Goal: Task Accomplishment & Management: Manage account settings

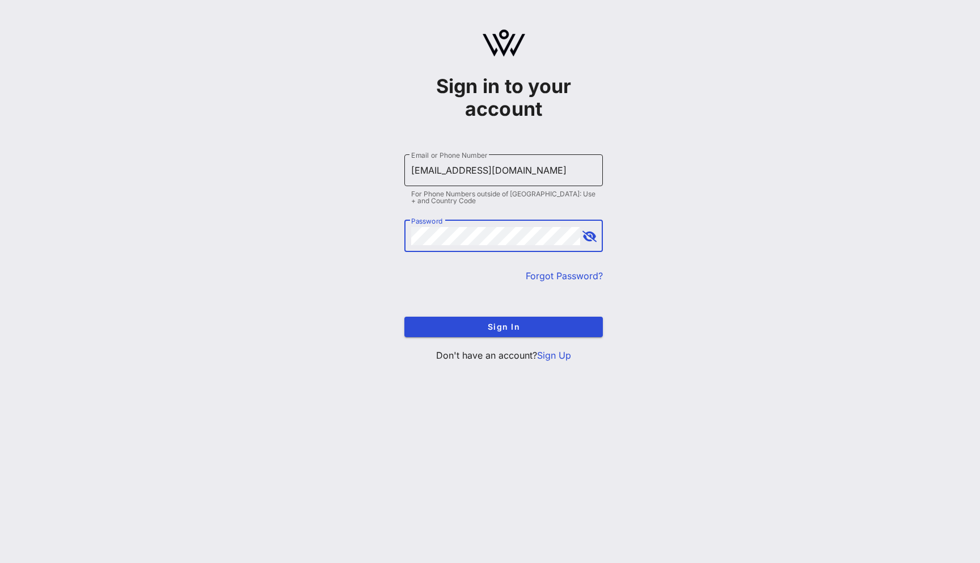
click at [440, 172] on input "[EMAIL_ADDRESS][DOMAIN_NAME]" at bounding box center [503, 170] width 185 height 18
type input "[EMAIL_ADDRESS][DOMAIN_NAME]"
click at [404, 316] on button "Sign In" at bounding box center [503, 326] width 199 height 20
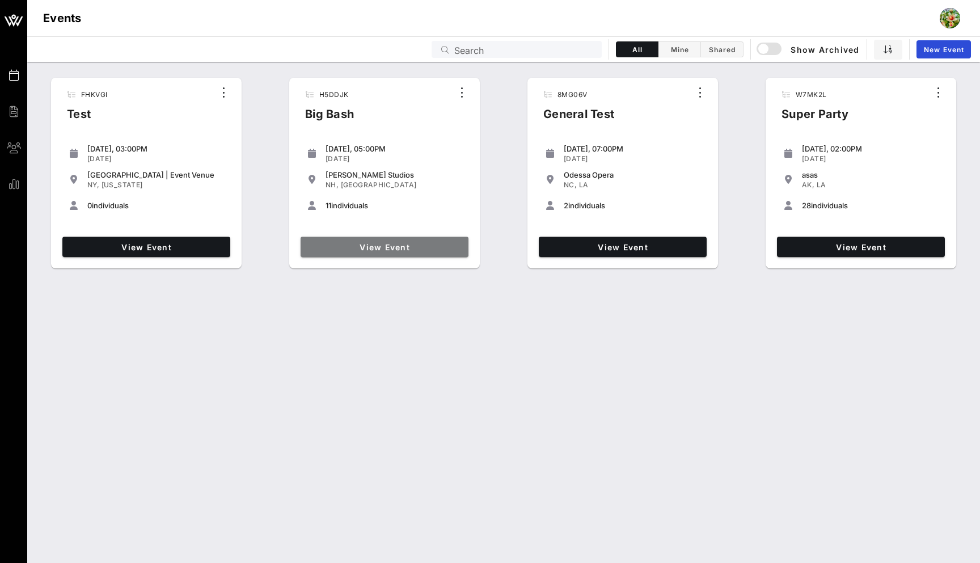
click at [416, 247] on span "View Event" at bounding box center [384, 247] width 159 height 10
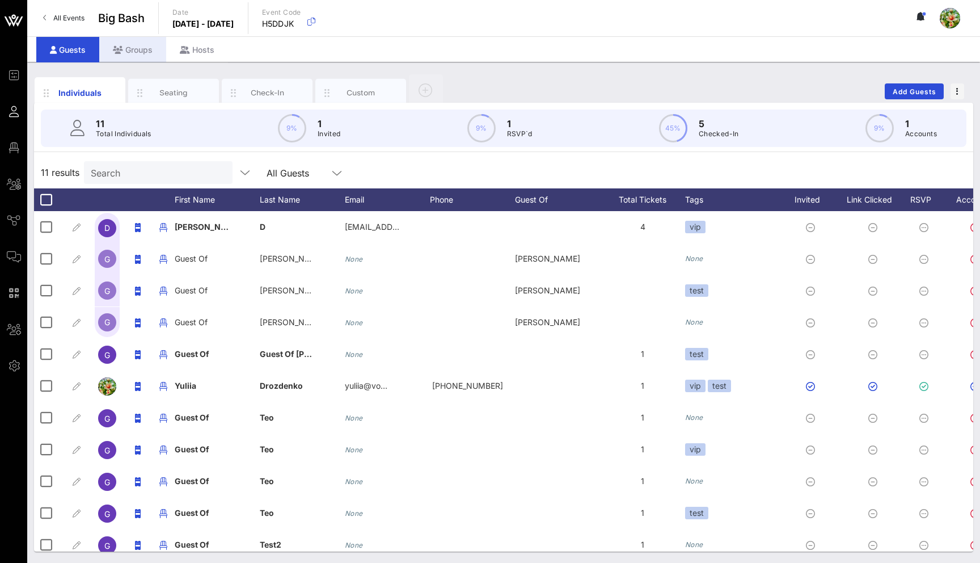
click at [141, 48] on div "Groups" at bounding box center [132, 50] width 67 height 26
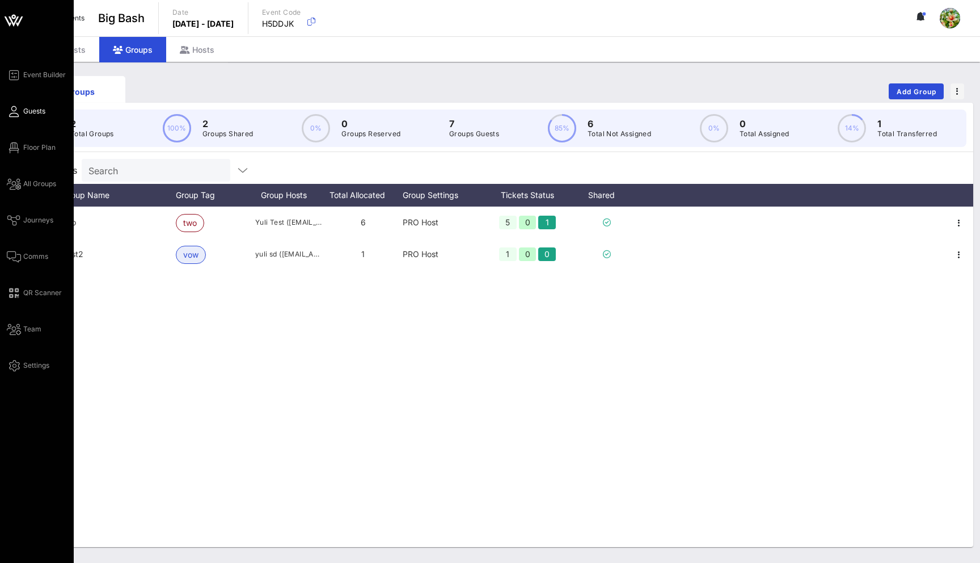
click at [20, 113] on link "Guests" at bounding box center [26, 111] width 39 height 14
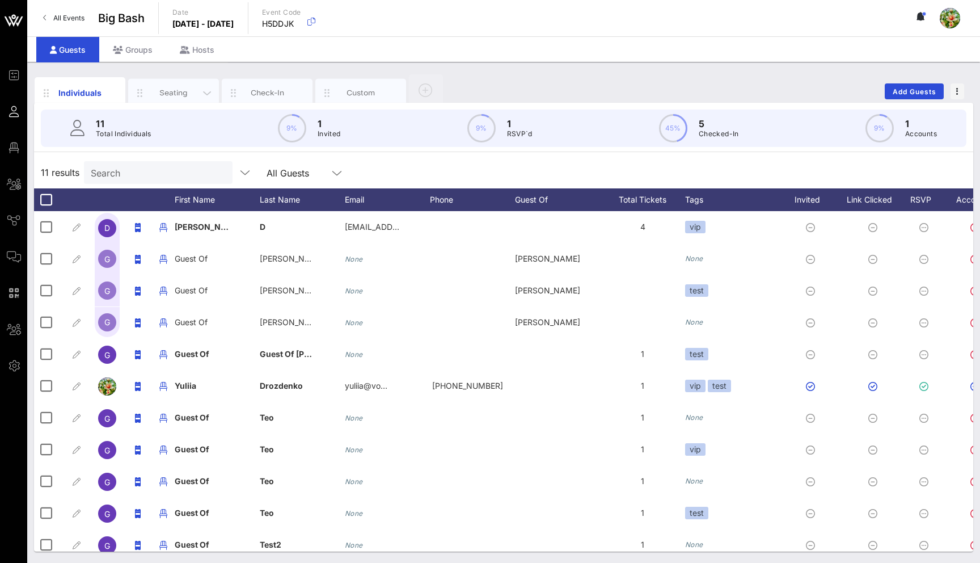
click at [175, 92] on div "Seating" at bounding box center [174, 92] width 50 height 11
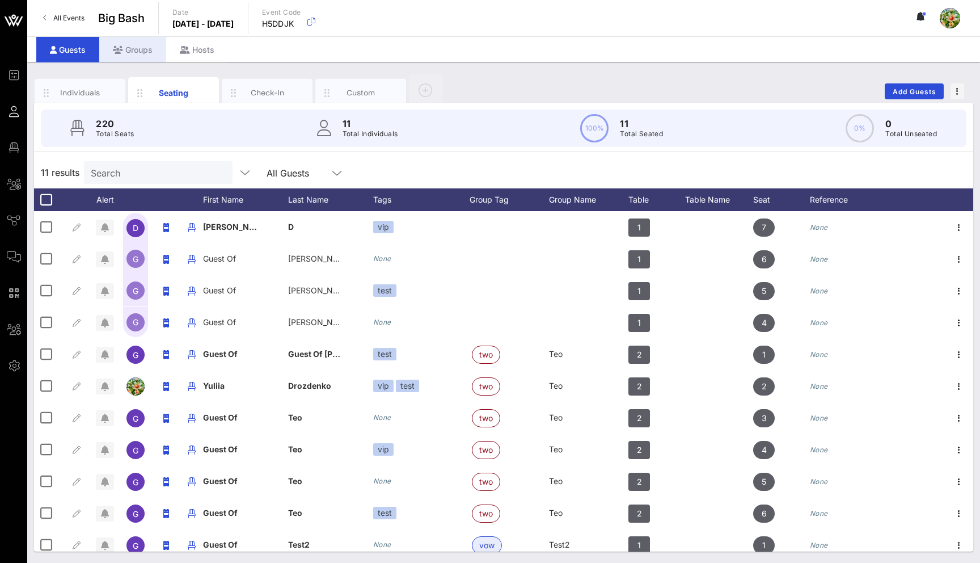
click at [152, 57] on div "Groups" at bounding box center [132, 50] width 67 height 26
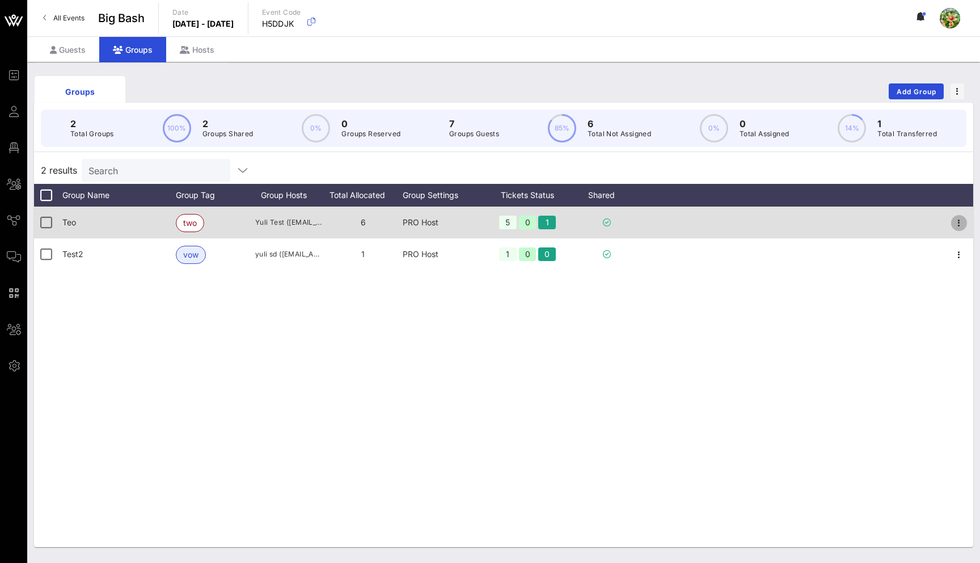
click at [959, 219] on icon "button" at bounding box center [959, 223] width 14 height 14
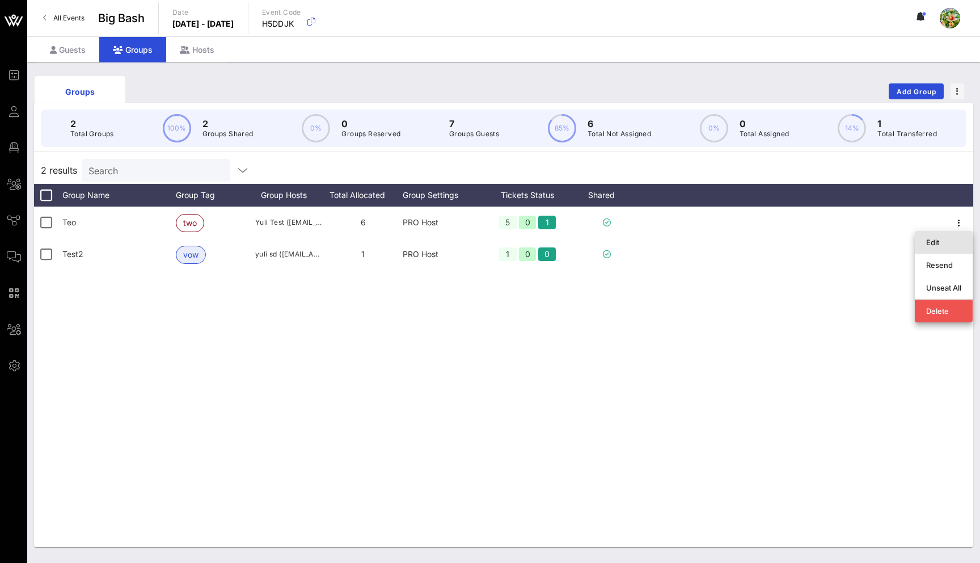
click at [958, 238] on div "Edit" at bounding box center [943, 242] width 35 height 9
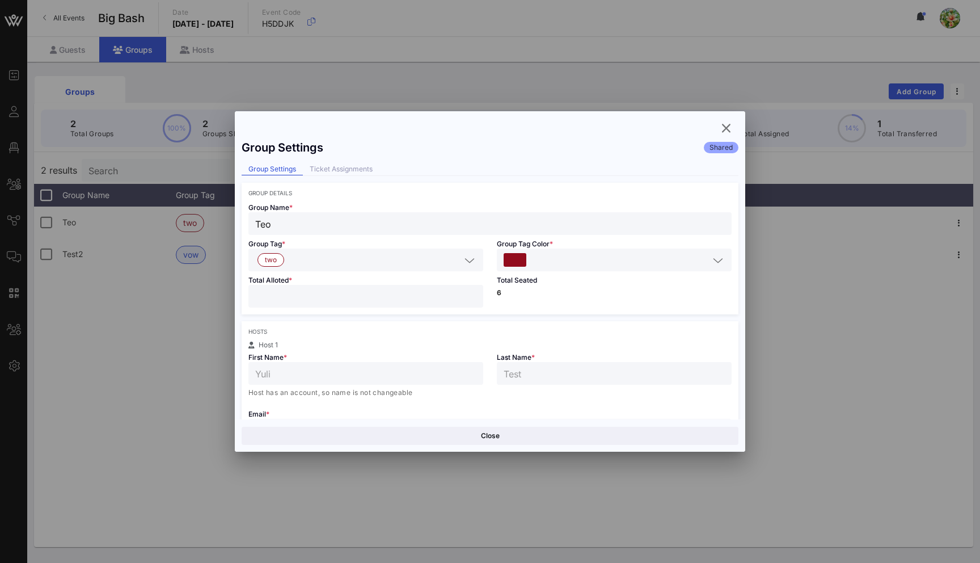
click at [299, 225] on input "Teo" at bounding box center [490, 223] width 470 height 15
click at [256, 221] on input "Teo" at bounding box center [490, 223] width 470 height 15
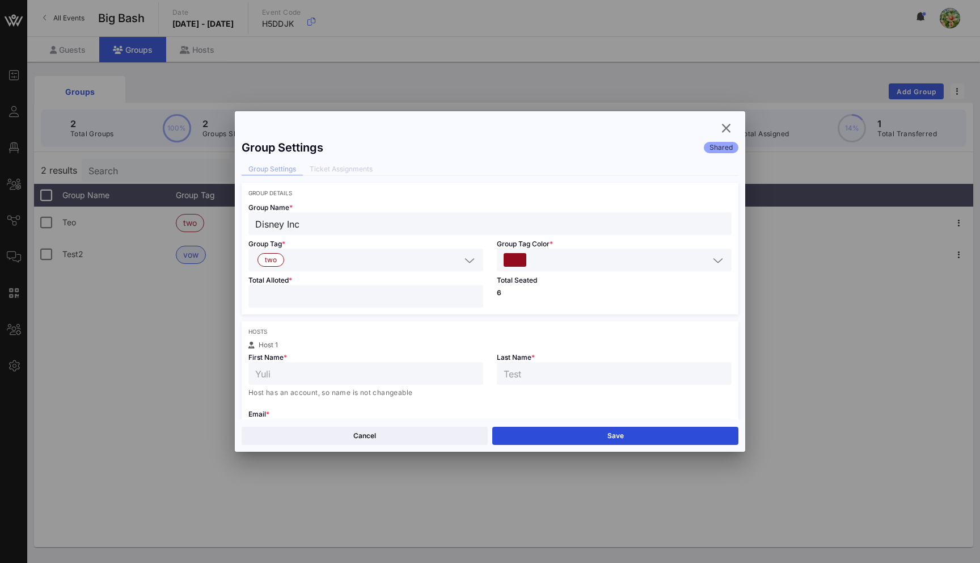
type input "Disney Inc"
click at [318, 253] on input "text" at bounding box center [375, 259] width 172 height 15
type input "disney"
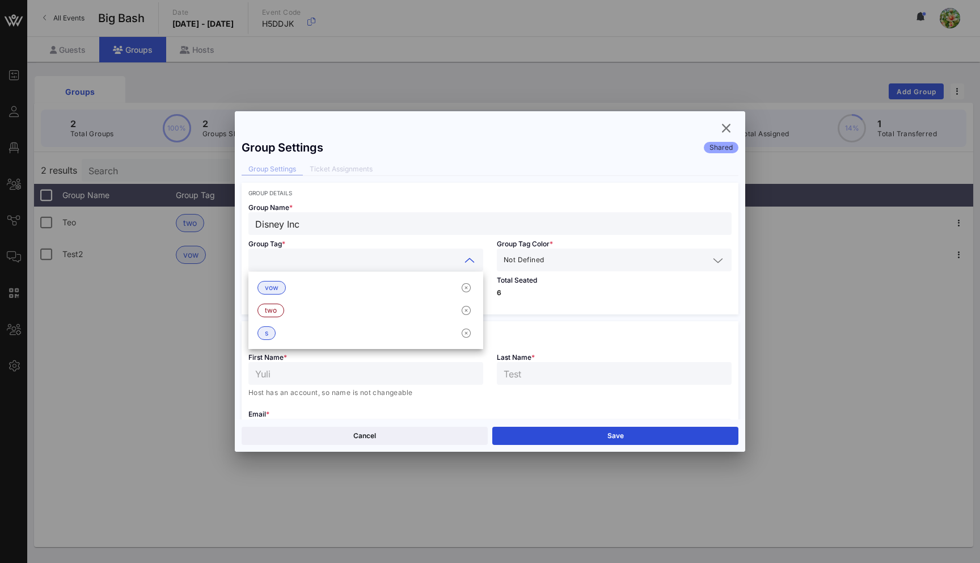
type input "d"
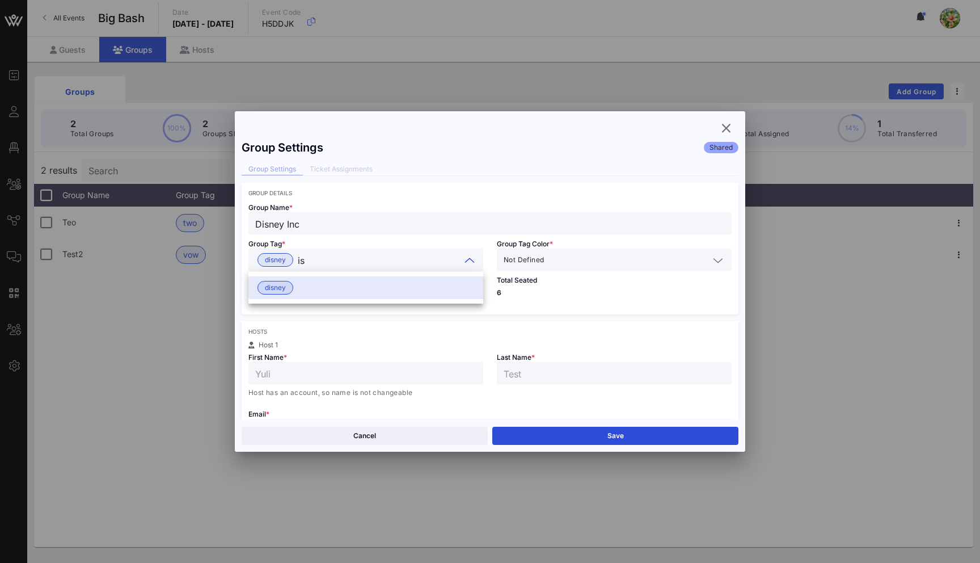
type input "i"
type input "Disney"
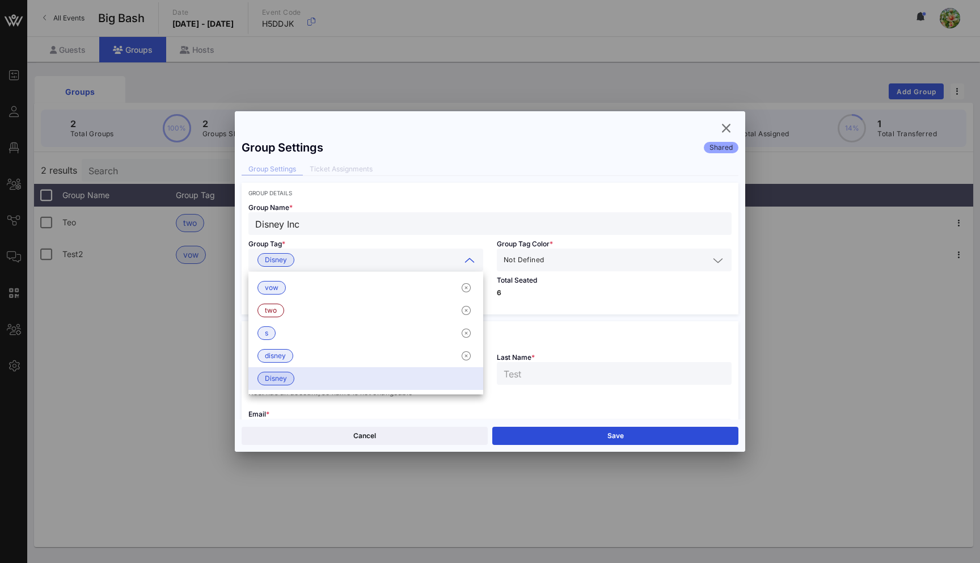
click at [379, 238] on div "Group Tag * Disney" at bounding box center [366, 253] width 248 height 36
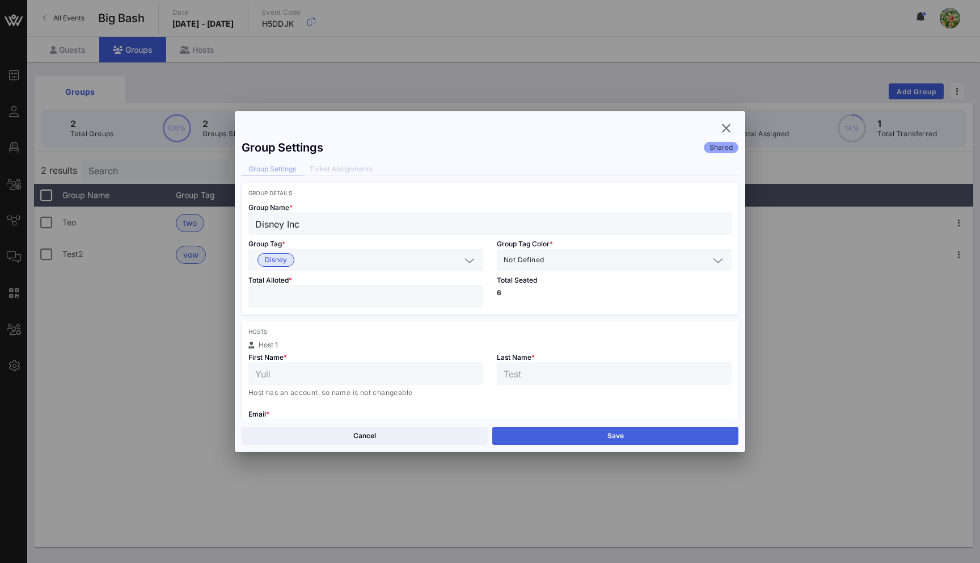
click at [617, 436] on button "Save" at bounding box center [615, 436] width 246 height 18
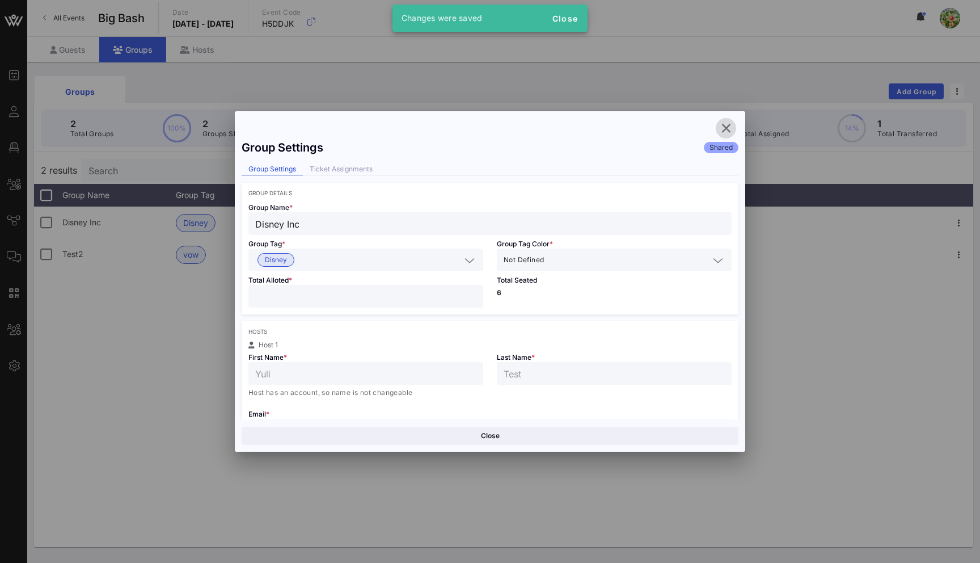
click at [726, 123] on icon "button" at bounding box center [726, 128] width 14 height 14
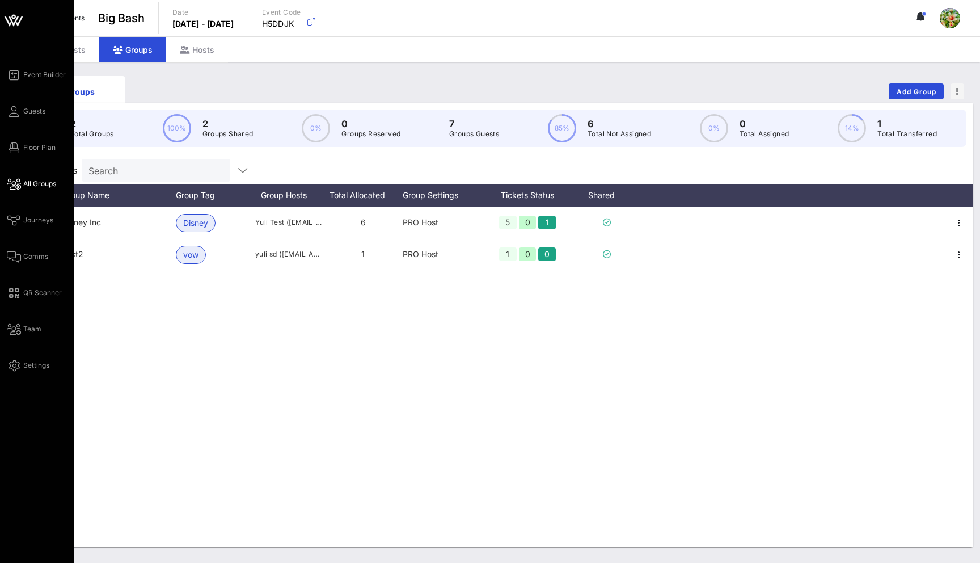
scroll to position [1, 0]
click at [35, 184] on span "All Groups" at bounding box center [39, 183] width 33 height 10
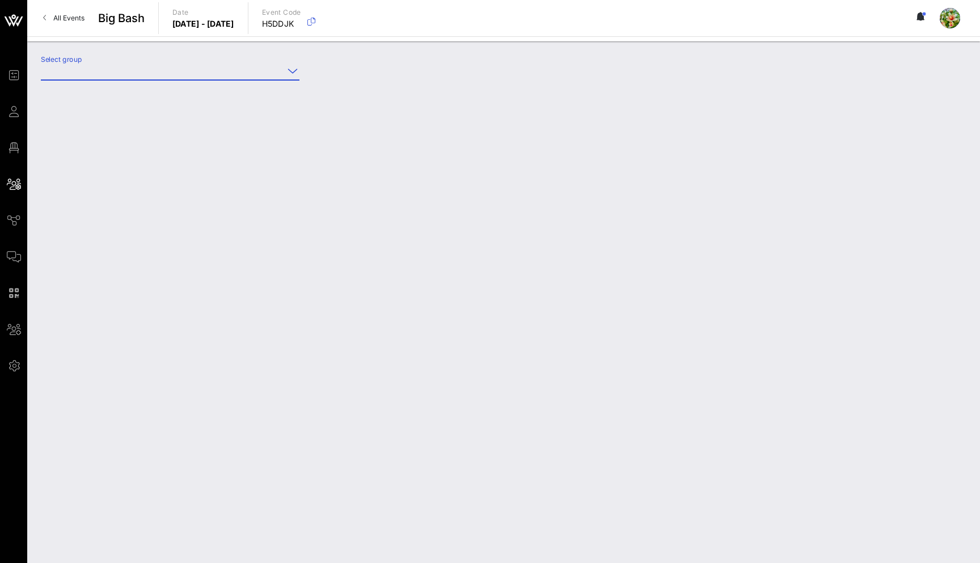
click at [107, 77] on input "Select group" at bounding box center [162, 71] width 243 height 18
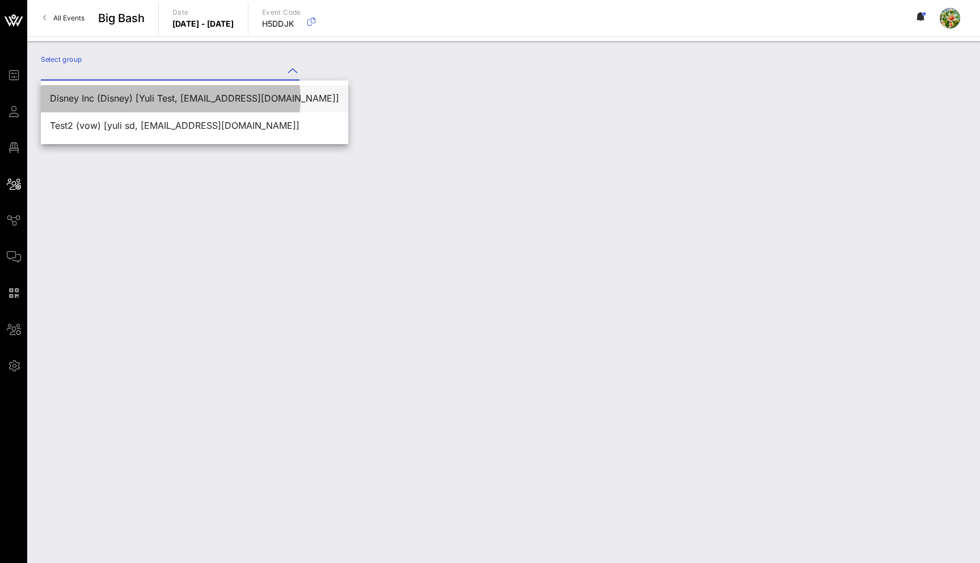
click at [111, 104] on div "Disney Inc (Disney) [Yuli Test, [EMAIL_ADDRESS][DOMAIN_NAME]]" at bounding box center [194, 98] width 289 height 24
type input "Disney Inc (Disney) [Yuli Test, [EMAIL_ADDRESS][DOMAIN_NAME]]"
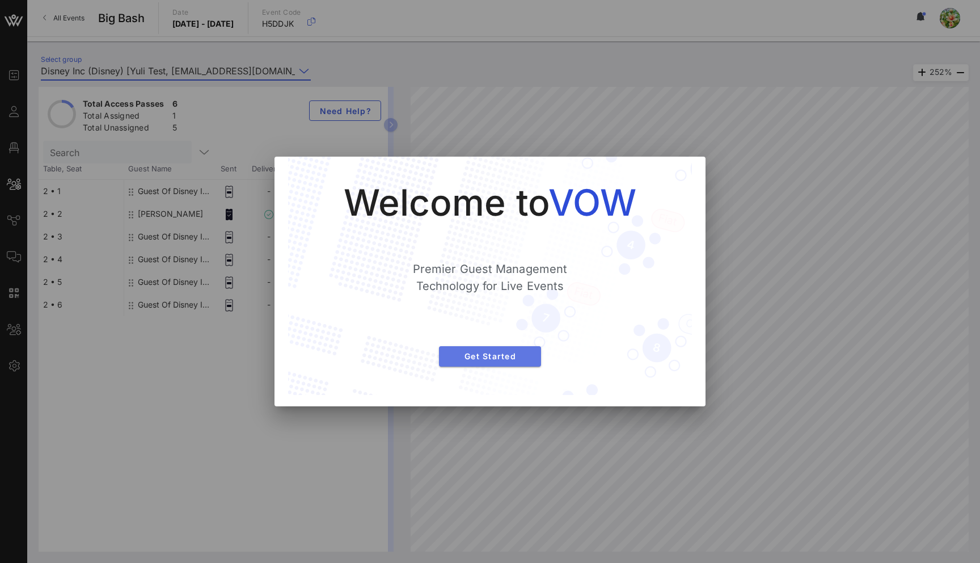
click at [517, 358] on span "Get Started" at bounding box center [490, 356] width 84 height 10
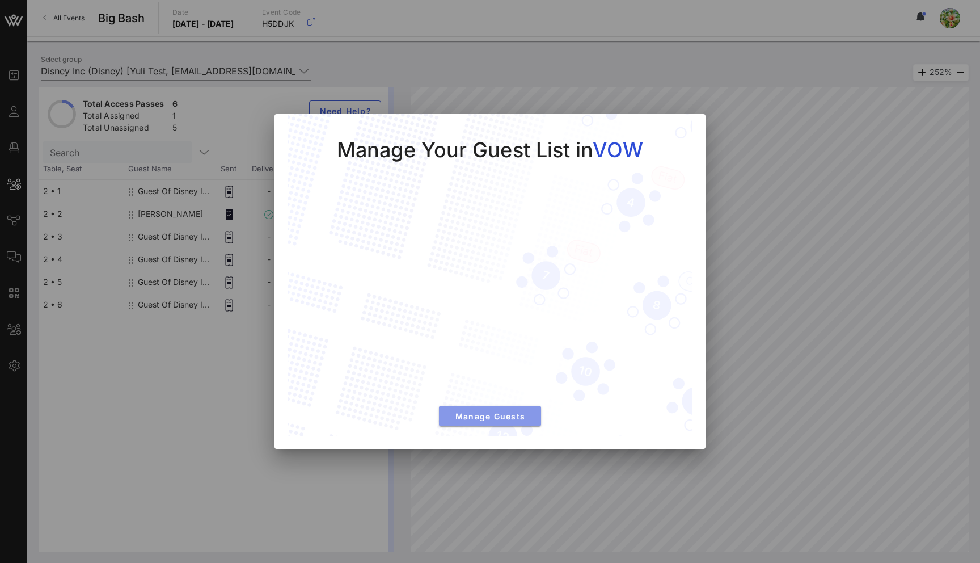
click at [505, 420] on span "Manage Guests" at bounding box center [490, 416] width 84 height 10
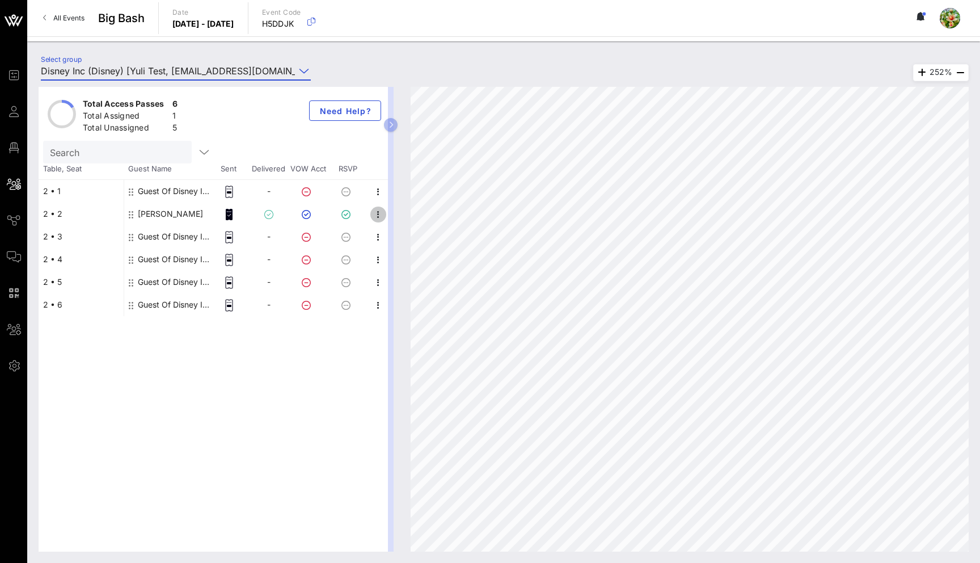
click at [376, 208] on icon "button" at bounding box center [378, 215] width 14 height 14
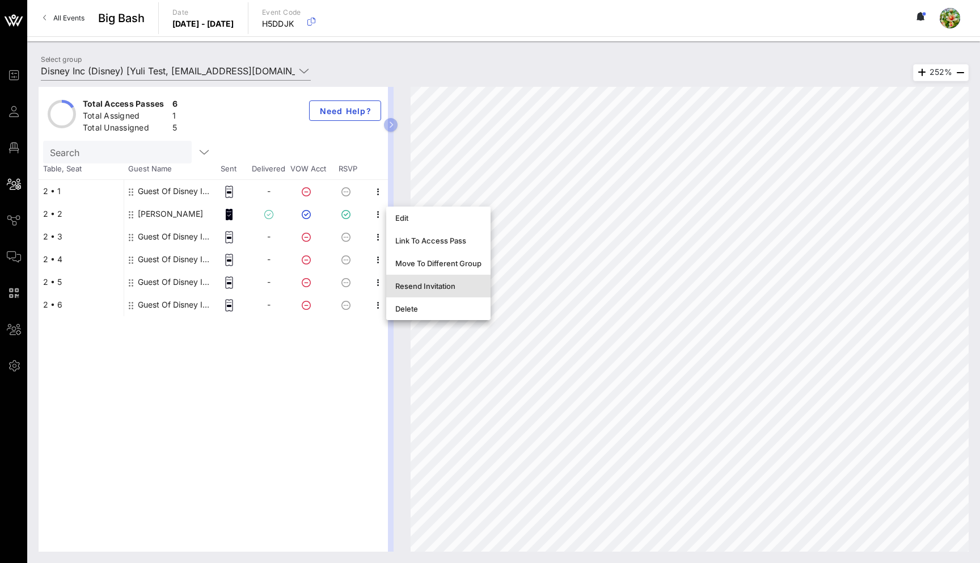
click at [437, 286] on div "Resend Invitation" at bounding box center [438, 285] width 86 height 9
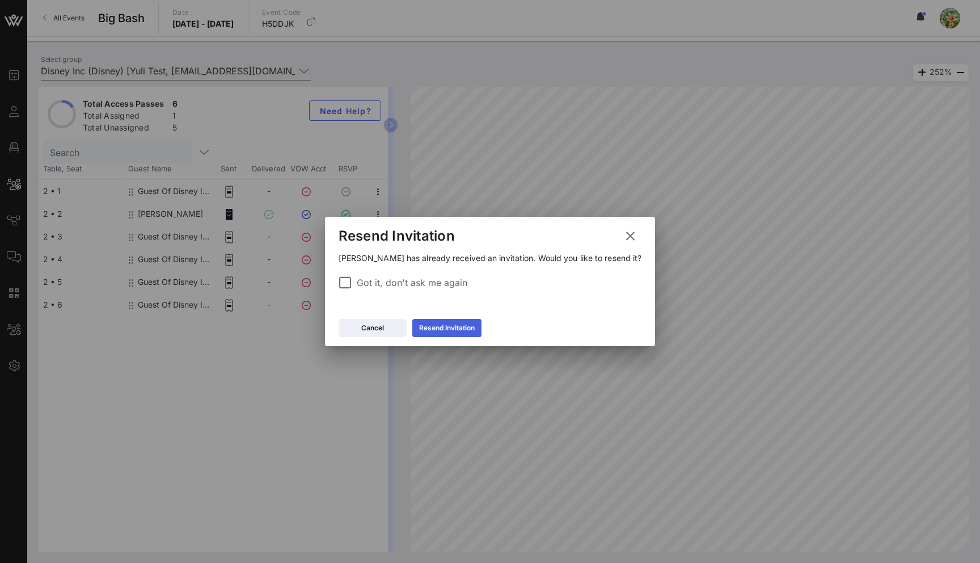
click at [437, 324] on div "Resend Invitation" at bounding box center [447, 327] width 56 height 11
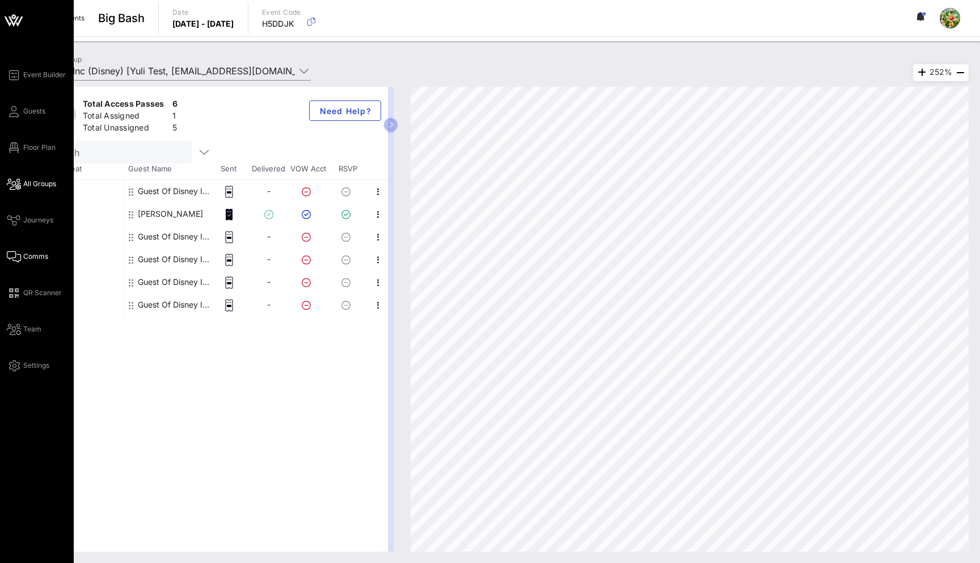
click at [32, 256] on span "Comms" at bounding box center [35, 256] width 25 height 10
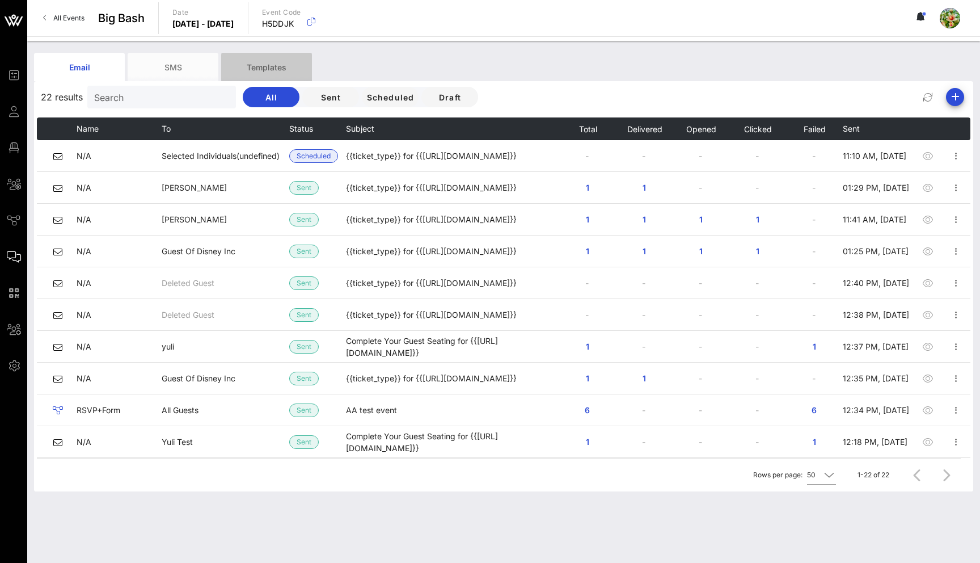
click at [280, 74] on div "Templates" at bounding box center [266, 67] width 91 height 28
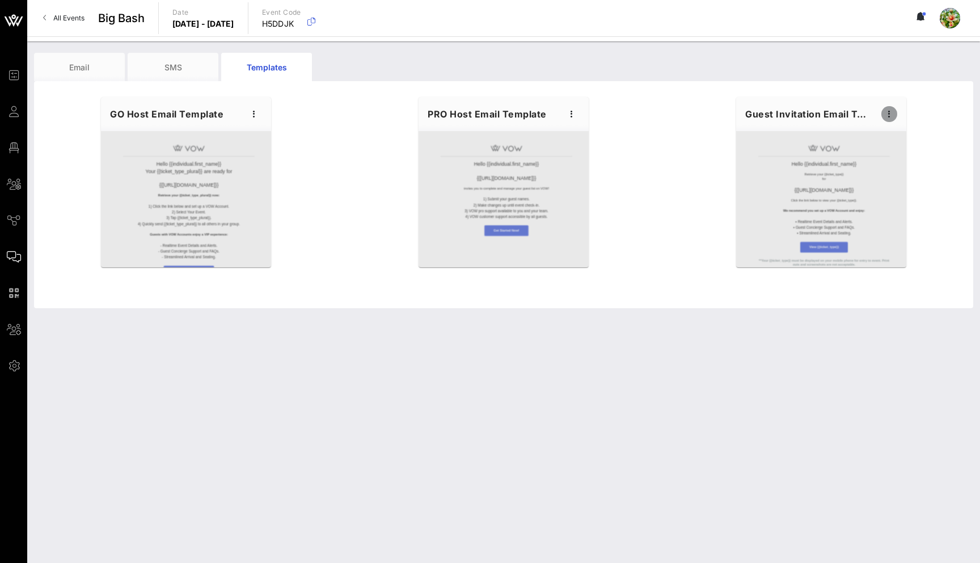
click at [883, 111] on span "button" at bounding box center [889, 114] width 16 height 14
click at [883, 111] on icon "button" at bounding box center [890, 114] width 14 height 14
click at [911, 125] on div "Edit" at bounding box center [907, 133] width 28 height 18
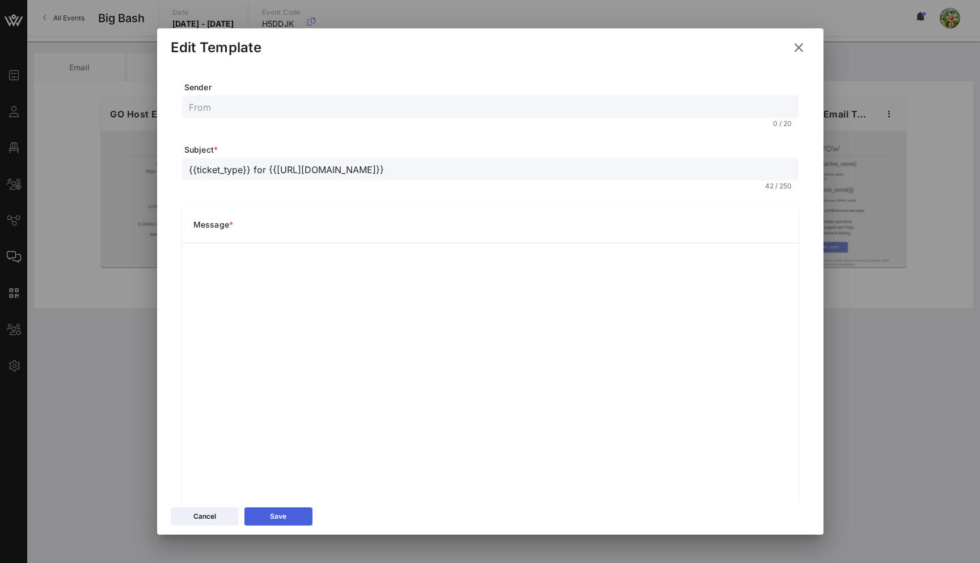
click at [291, 513] on button "Save" at bounding box center [278, 516] width 68 height 18
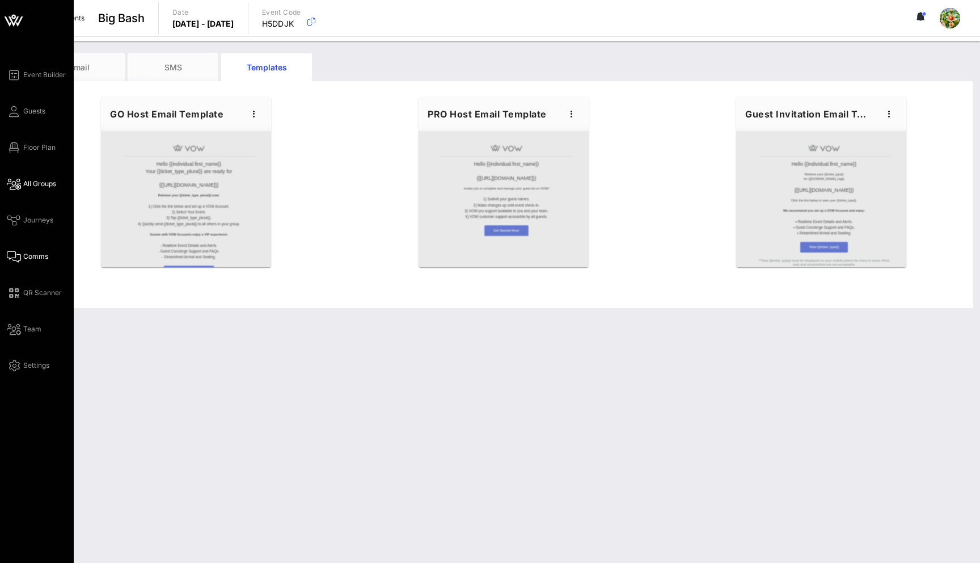
click at [19, 185] on icon at bounding box center [14, 184] width 14 height 2
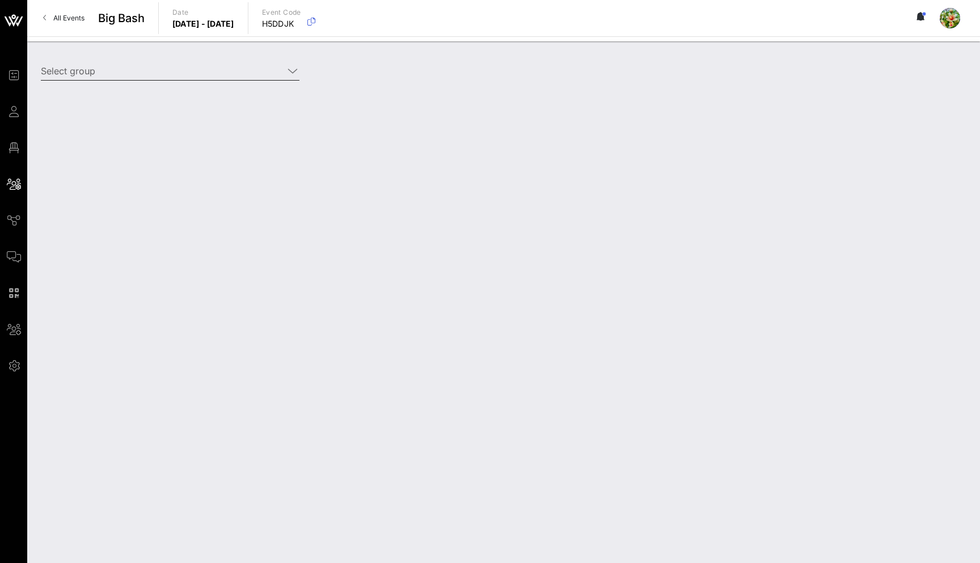
click at [174, 62] on input "Select group" at bounding box center [162, 71] width 243 height 18
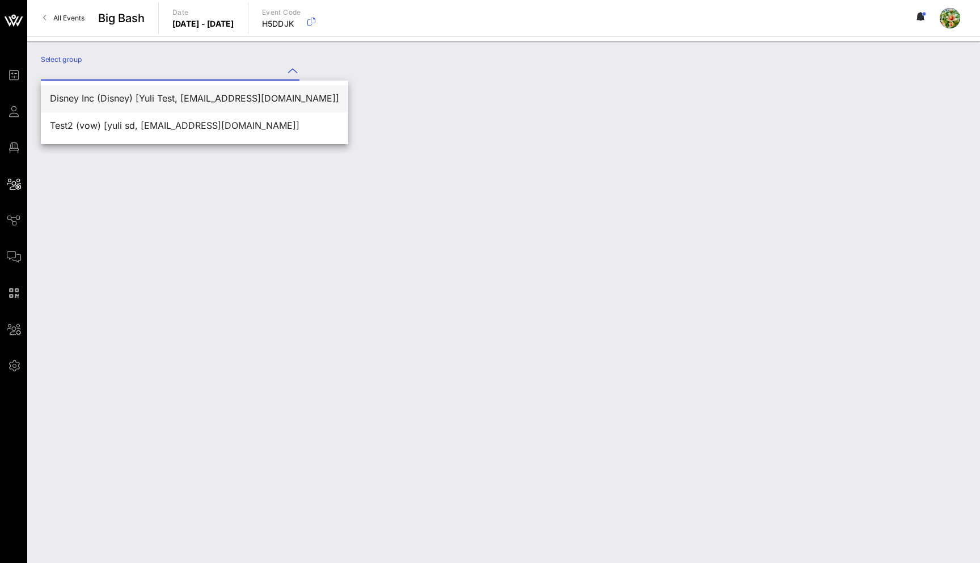
click at [140, 97] on div "Disney Inc (Disney) [Yuli Test, [EMAIL_ADDRESS][DOMAIN_NAME]]" at bounding box center [194, 98] width 289 height 11
type input "Disney Inc (Disney) [Yuli Test, [EMAIL_ADDRESS][DOMAIN_NAME]]"
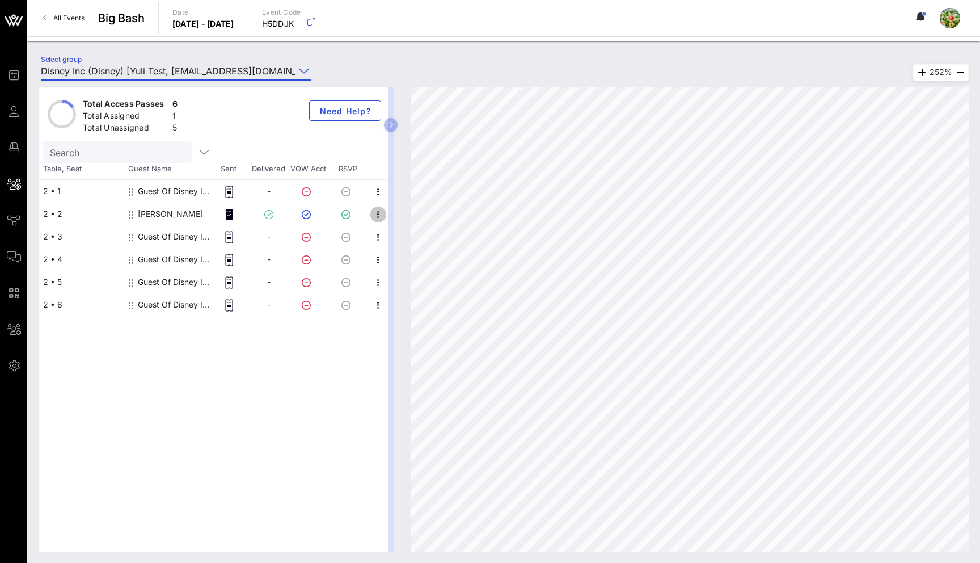
click at [379, 211] on icon "button" at bounding box center [378, 215] width 14 height 14
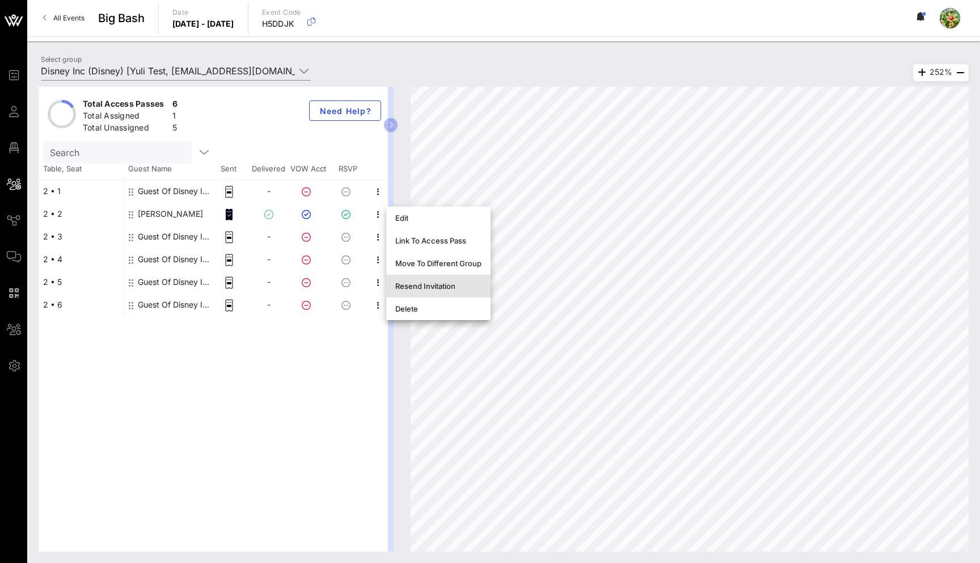
click at [434, 281] on div "Resend Invitation" at bounding box center [438, 285] width 86 height 9
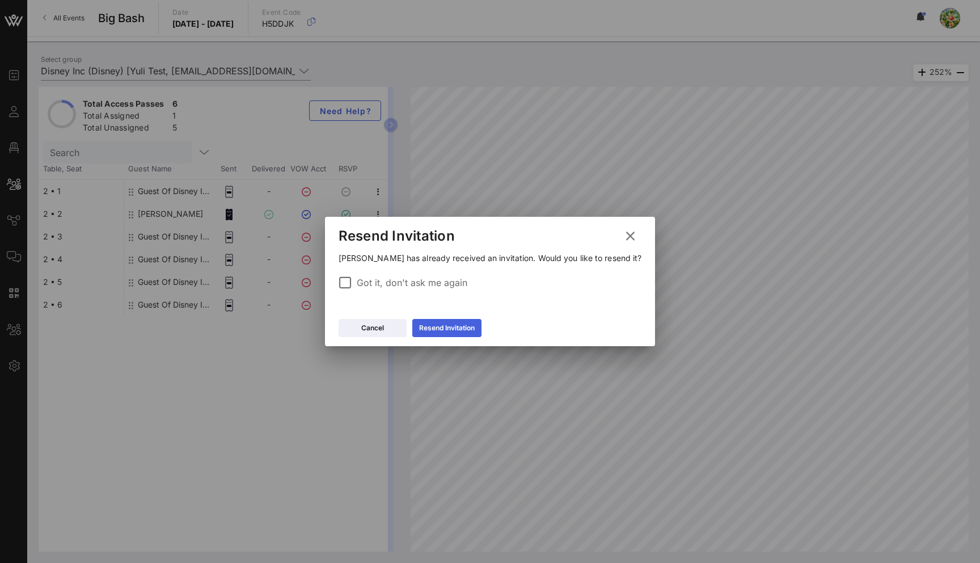
click at [448, 333] on button "Resend Invitation" at bounding box center [446, 328] width 69 height 18
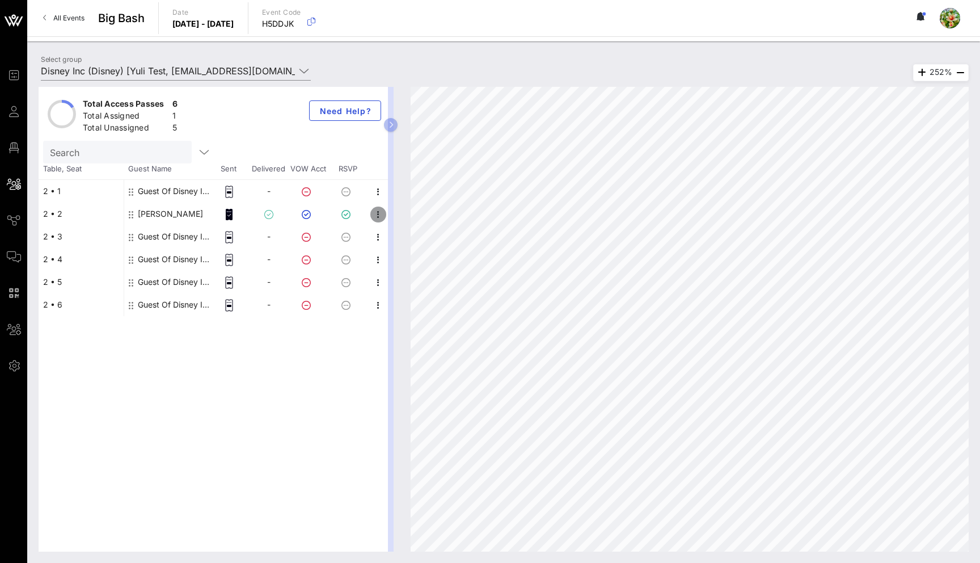
click at [379, 219] on icon "button" at bounding box center [378, 215] width 14 height 14
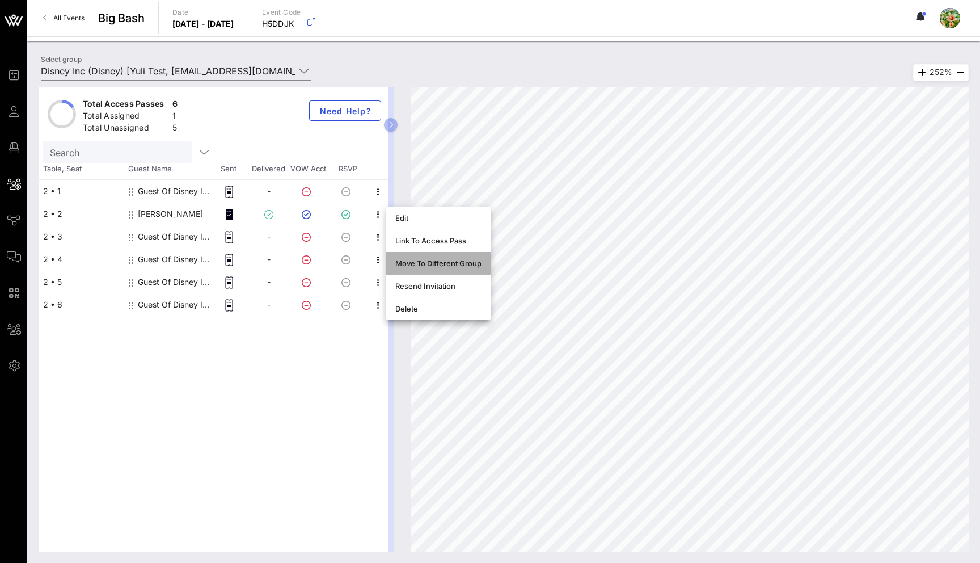
click at [446, 263] on div "Move To Different Group" at bounding box center [438, 263] width 86 height 9
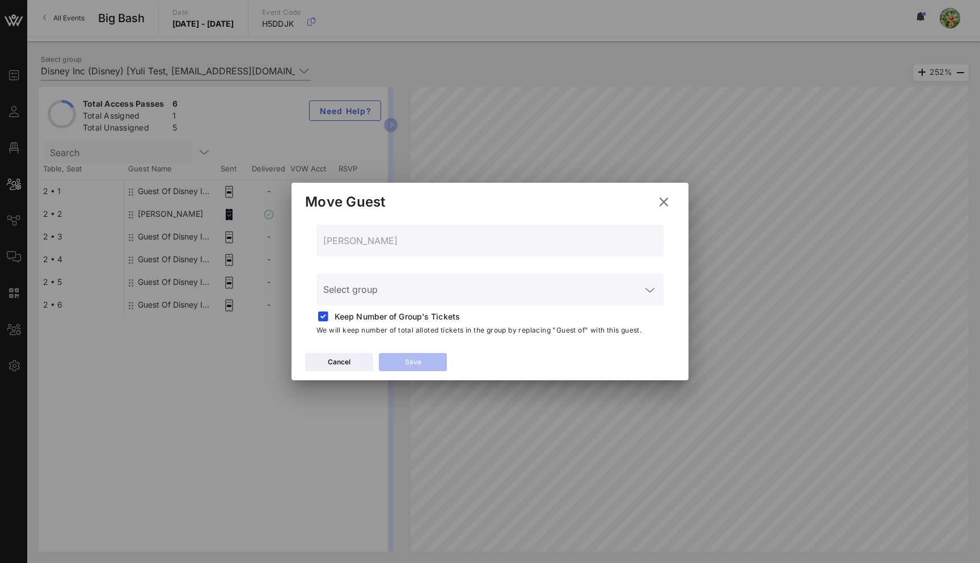
click at [400, 283] on div "Select group" at bounding box center [489, 289] width 333 height 32
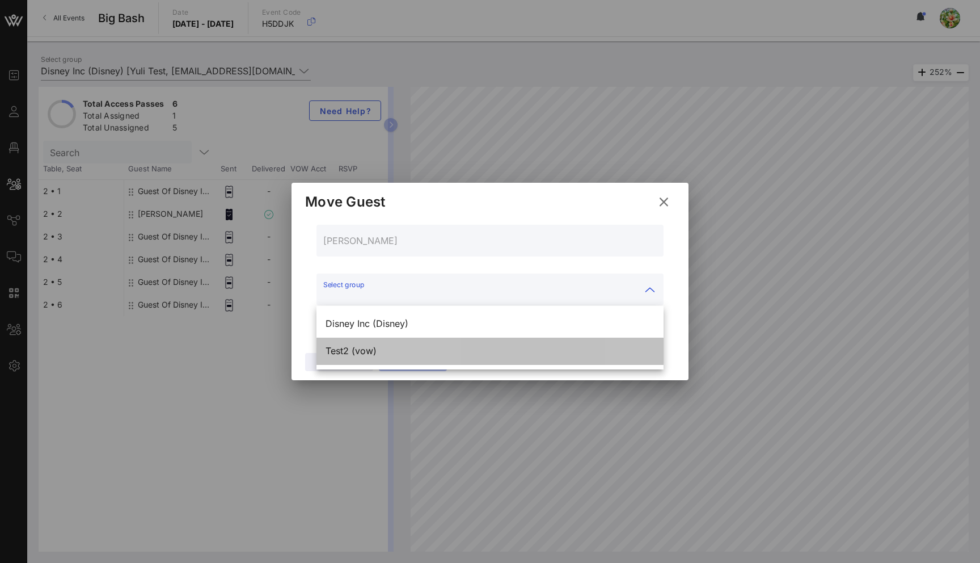
click at [389, 354] on div "Test2 (vow)" at bounding box center [490, 350] width 329 height 11
type input "Test2 (vow)"
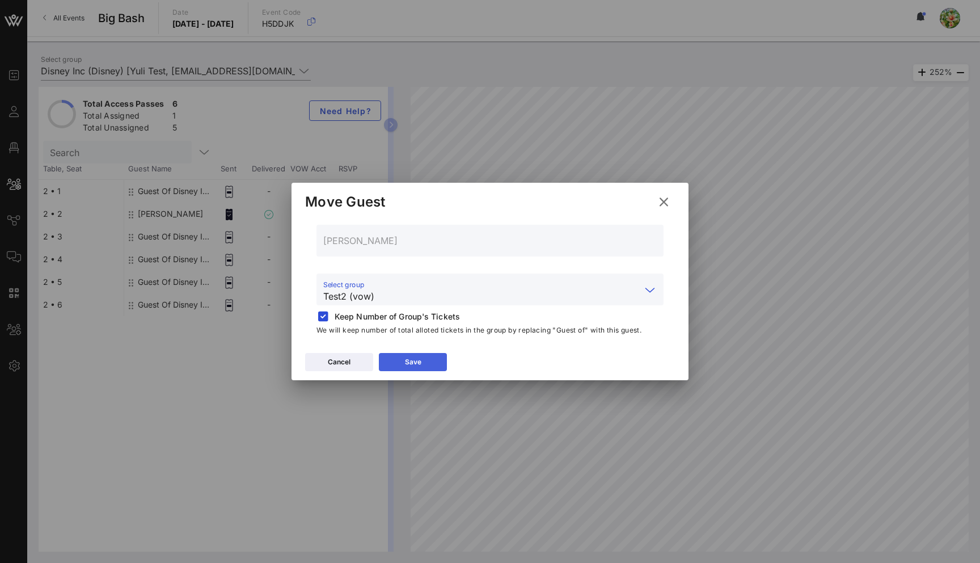
click at [421, 365] on button "Save" at bounding box center [413, 362] width 68 height 18
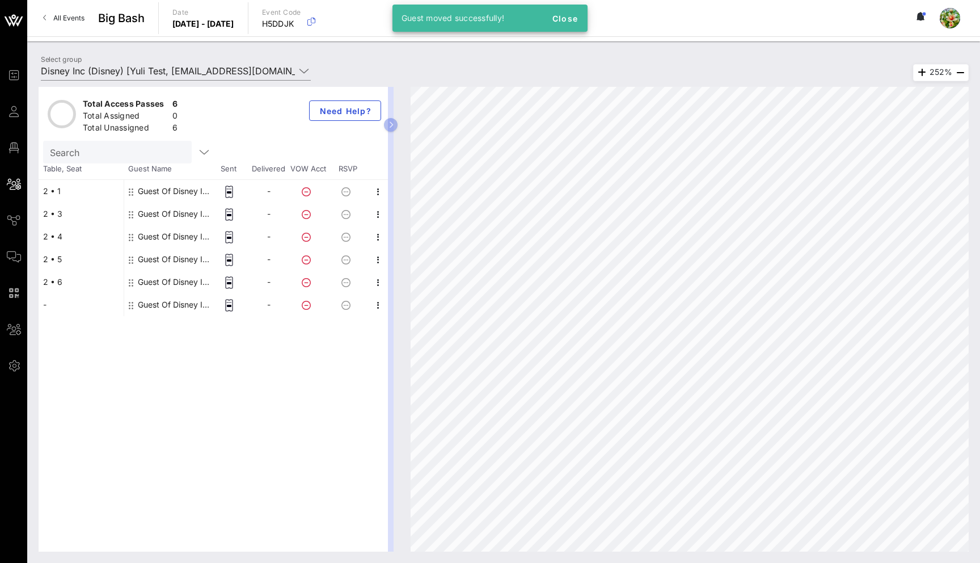
click at [99, 83] on div "Total Access Passes 6 Total Assigned 0 Total Unassigned 6 Need Help? Search Tab…" at bounding box center [503, 318] width 953 height 487
click at [99, 77] on div "Total Access Passes 6 Total Assigned 0 Total Unassigned 6 Need Help? Search Tab…" at bounding box center [503, 318] width 953 height 487
click at [96, 73] on input "Disney Inc (Disney) [Yuli Test, [EMAIL_ADDRESS][DOMAIN_NAME]]" at bounding box center [168, 71] width 254 height 18
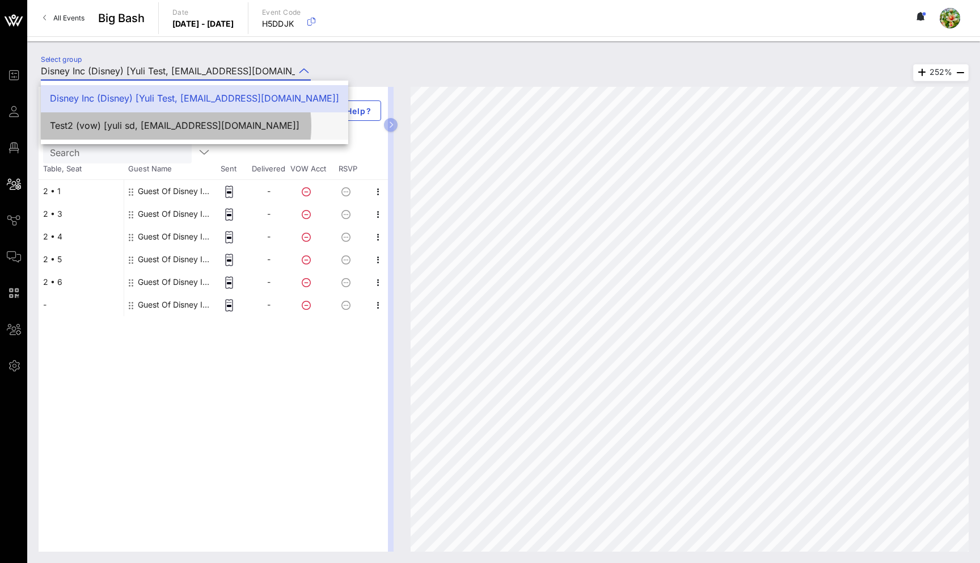
click at [102, 127] on div "Test2 (vow) [yuli sd, [EMAIL_ADDRESS][DOMAIN_NAME]]" at bounding box center [194, 125] width 289 height 11
type input "Test2 (vow) [yuli sd, [EMAIL_ADDRESS][DOMAIN_NAME]]"
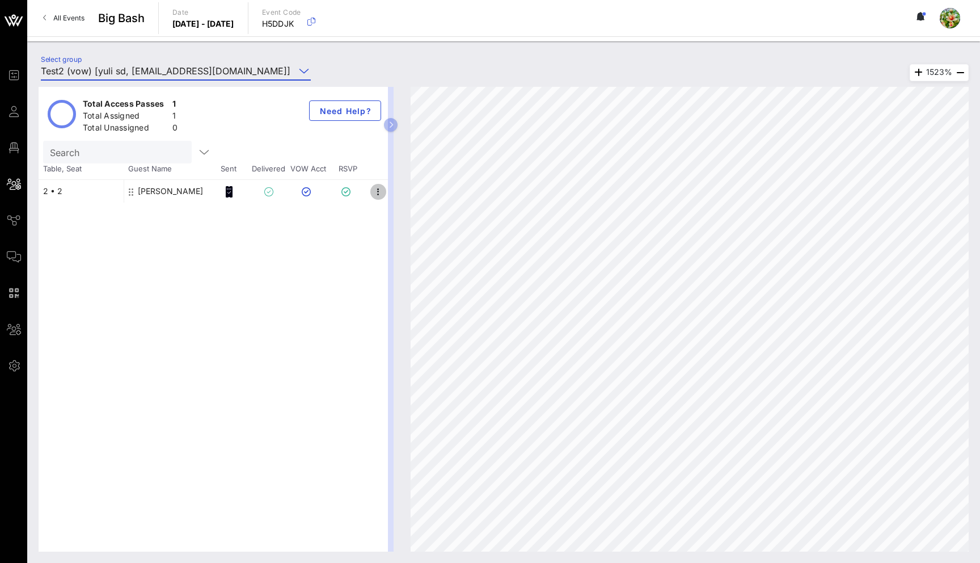
click at [378, 187] on icon "button" at bounding box center [378, 192] width 14 height 14
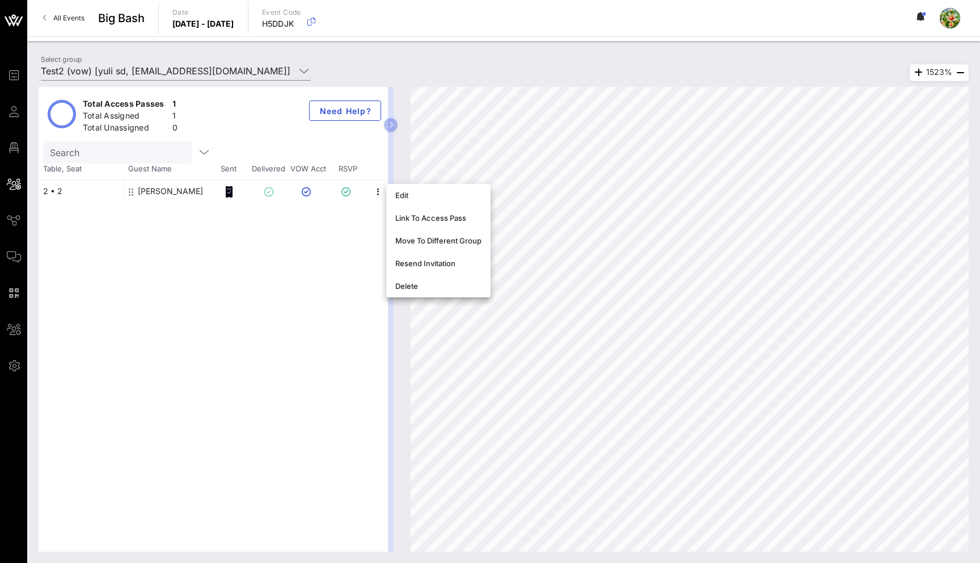
click at [289, 250] on div "Total Access Passes 1 Total Assigned 1 Total Unassigned 0 Need Help? Search Tab…" at bounding box center [213, 319] width 349 height 465
click at [377, 191] on icon "button" at bounding box center [378, 192] width 14 height 14
click at [444, 260] on div "Resend Invitation" at bounding box center [438, 263] width 86 height 9
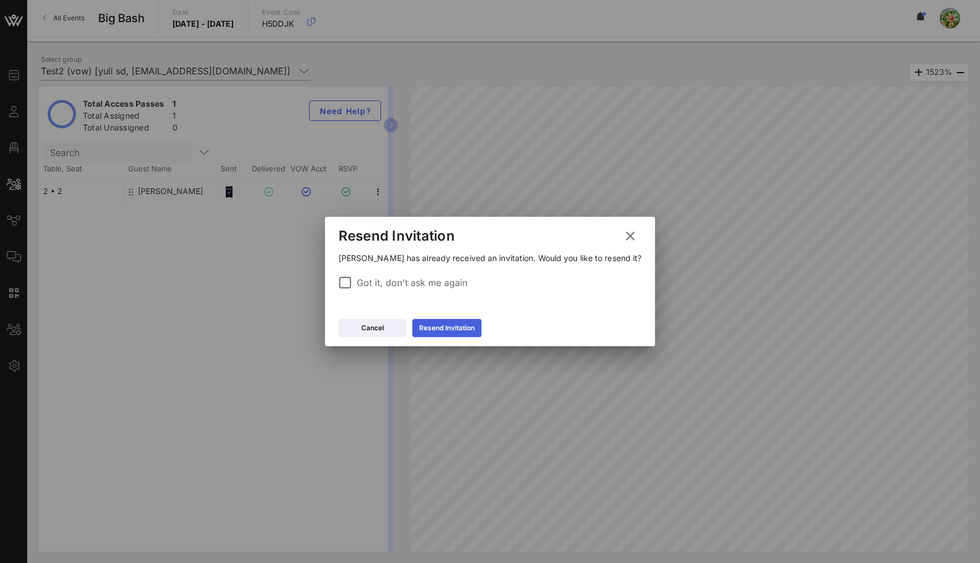
click at [465, 324] on div "Resend Invitation" at bounding box center [447, 327] width 56 height 11
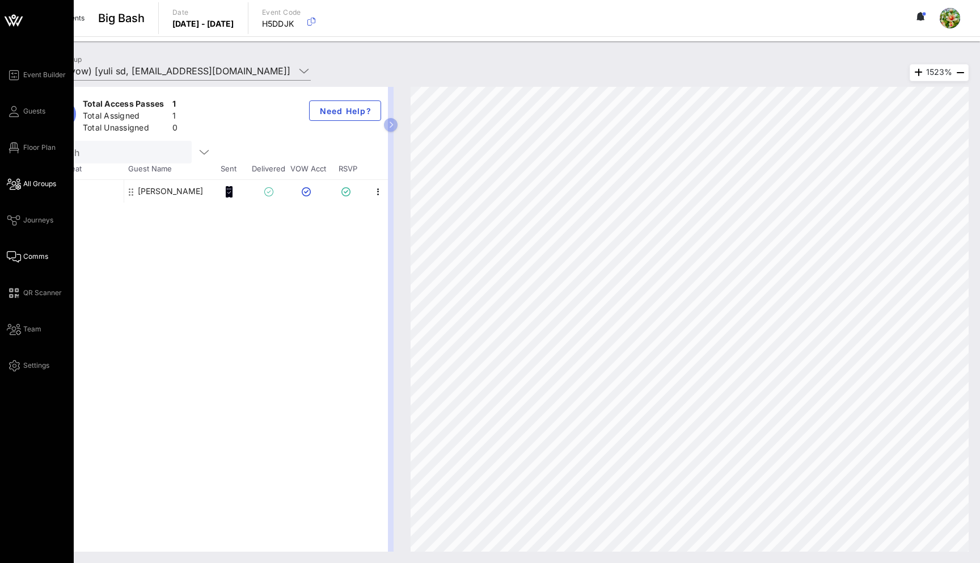
click at [33, 257] on span "Comms" at bounding box center [35, 256] width 25 height 10
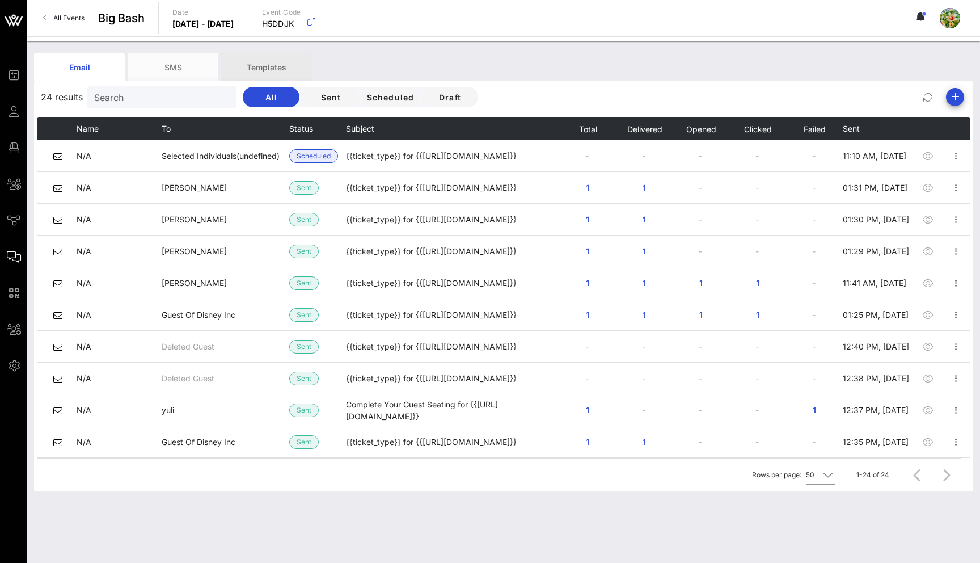
click at [254, 73] on div "Templates" at bounding box center [266, 67] width 91 height 28
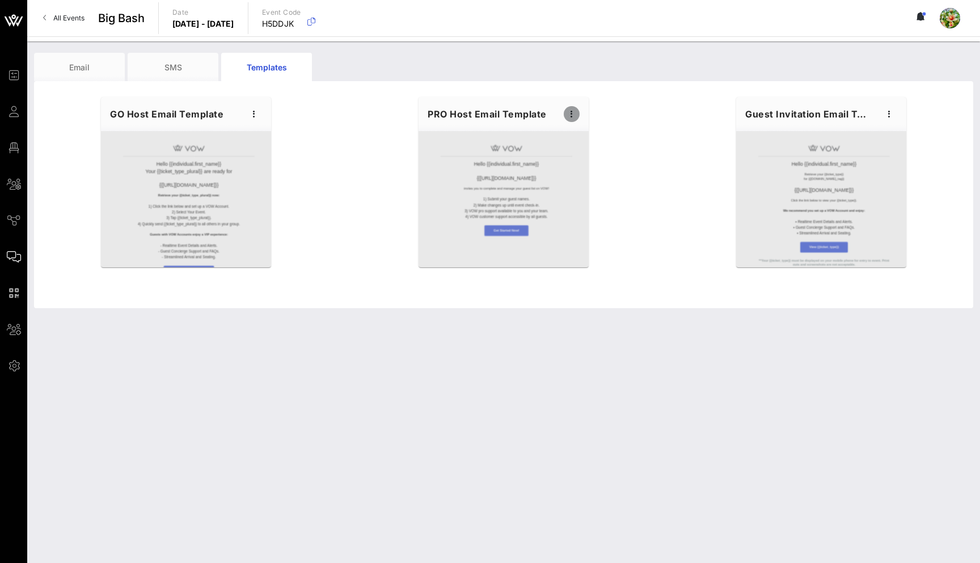
click at [573, 115] on icon "button" at bounding box center [572, 114] width 14 height 14
click at [594, 128] on div "Edit" at bounding box center [589, 133] width 28 height 18
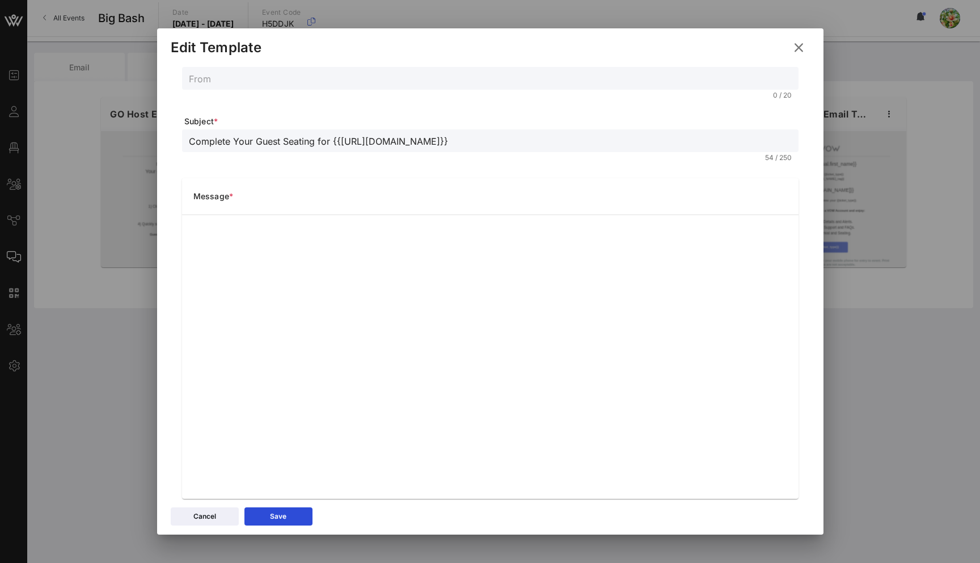
scroll to position [26, 0]
click at [304, 516] on button "Save" at bounding box center [278, 516] width 68 height 18
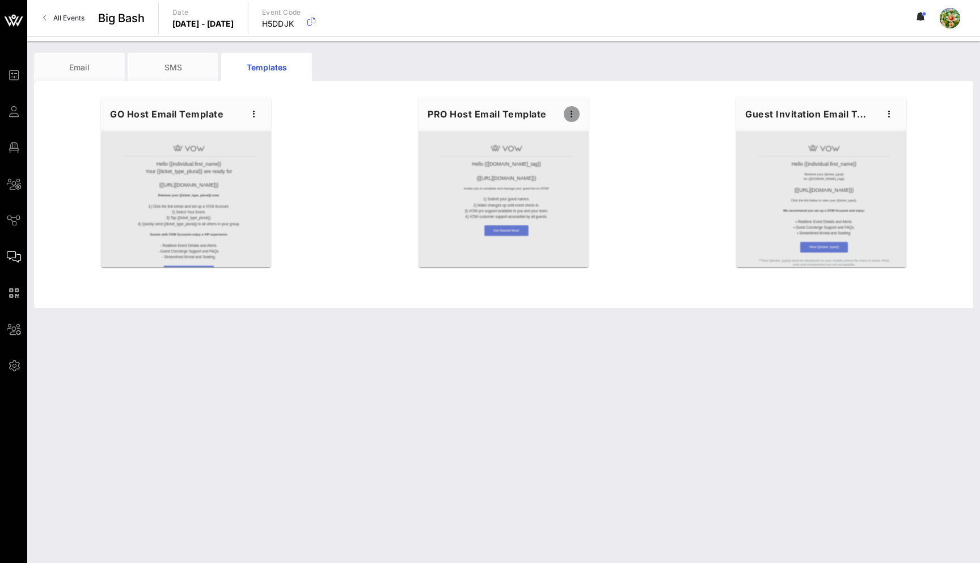
click at [572, 113] on icon "button" at bounding box center [572, 114] width 14 height 14
click at [584, 133] on div "Edit" at bounding box center [589, 133] width 28 height 9
type input "Complete Your Guest Seating for {{[URL][DOMAIN_NAME]}}"
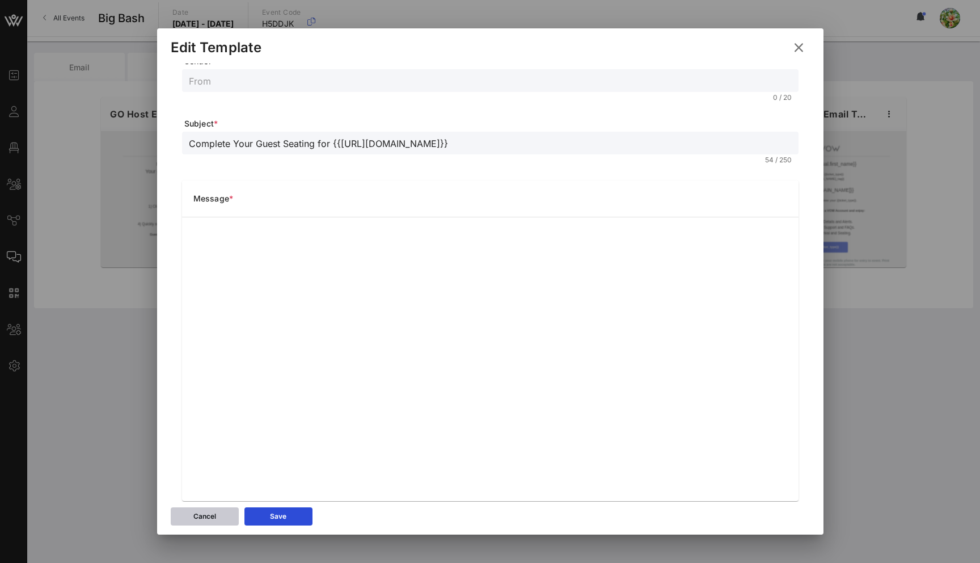
click at [199, 513] on div "Cancel" at bounding box center [204, 515] width 23 height 11
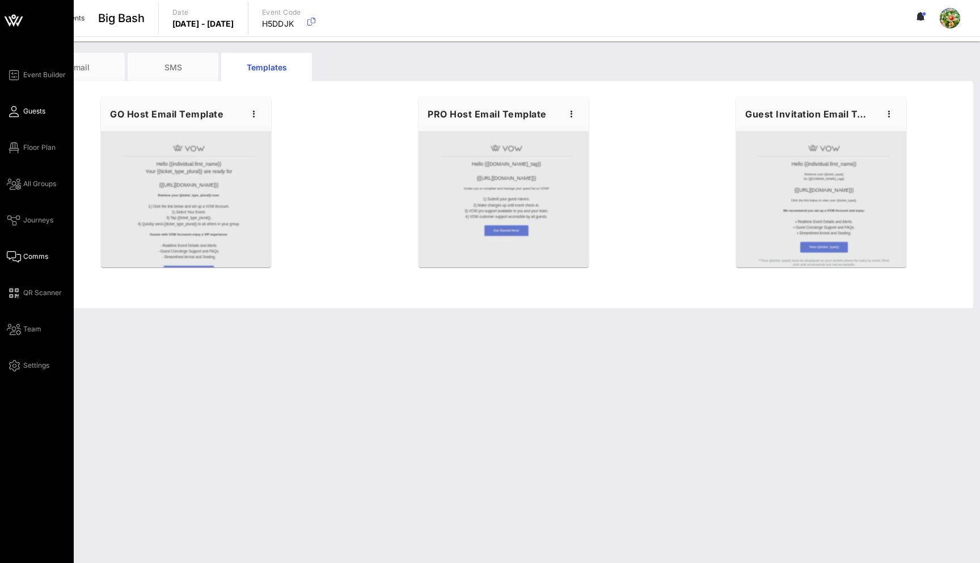
click at [41, 106] on span "Guests" at bounding box center [34, 111] width 22 height 10
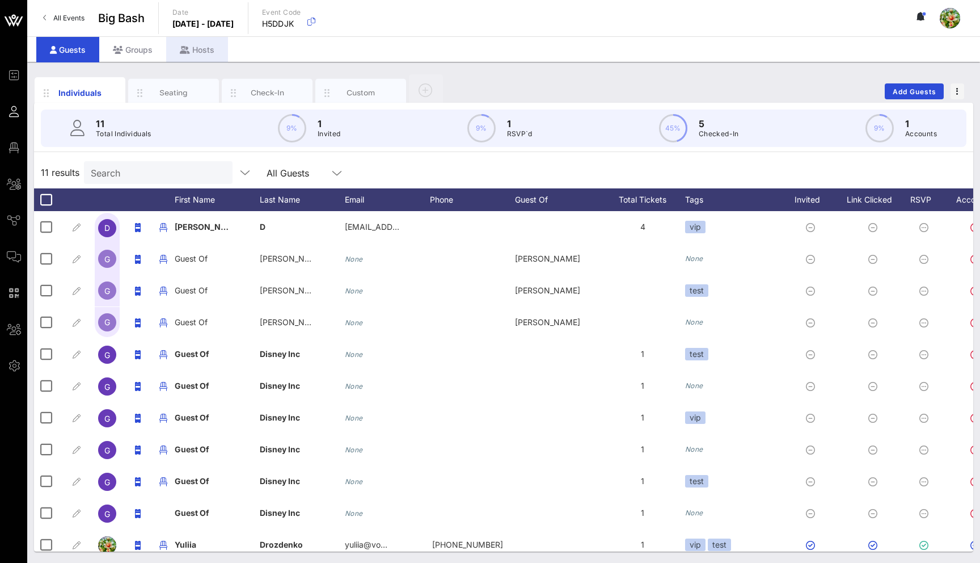
click at [213, 47] on div "Hosts" at bounding box center [197, 50] width 62 height 26
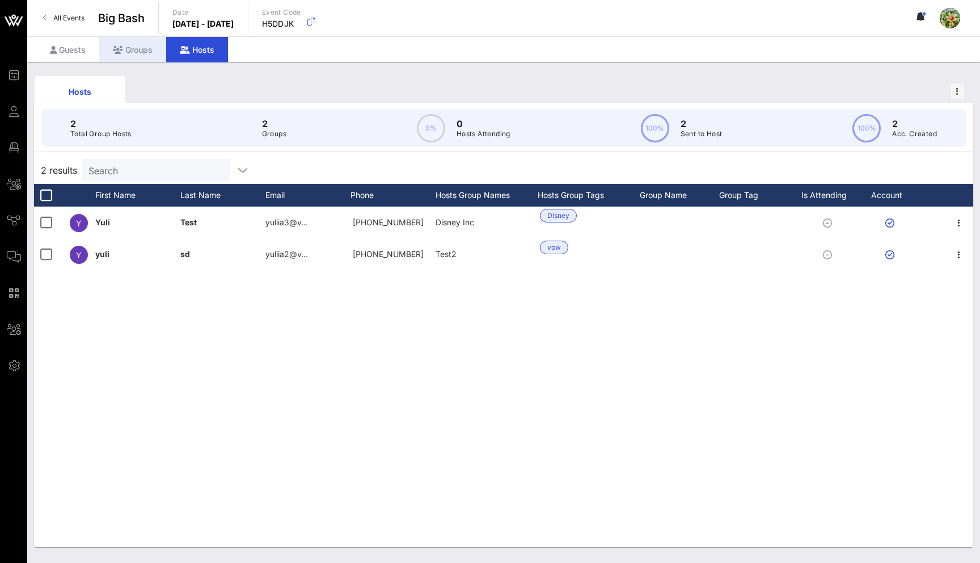
click at [126, 54] on div "Groups" at bounding box center [132, 50] width 67 height 26
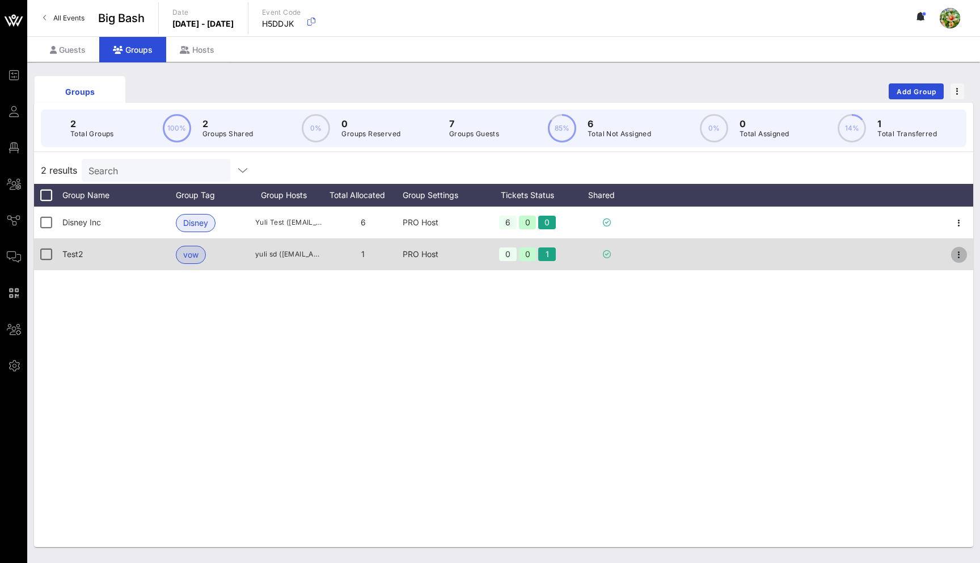
click at [957, 247] on button "button" at bounding box center [959, 255] width 16 height 16
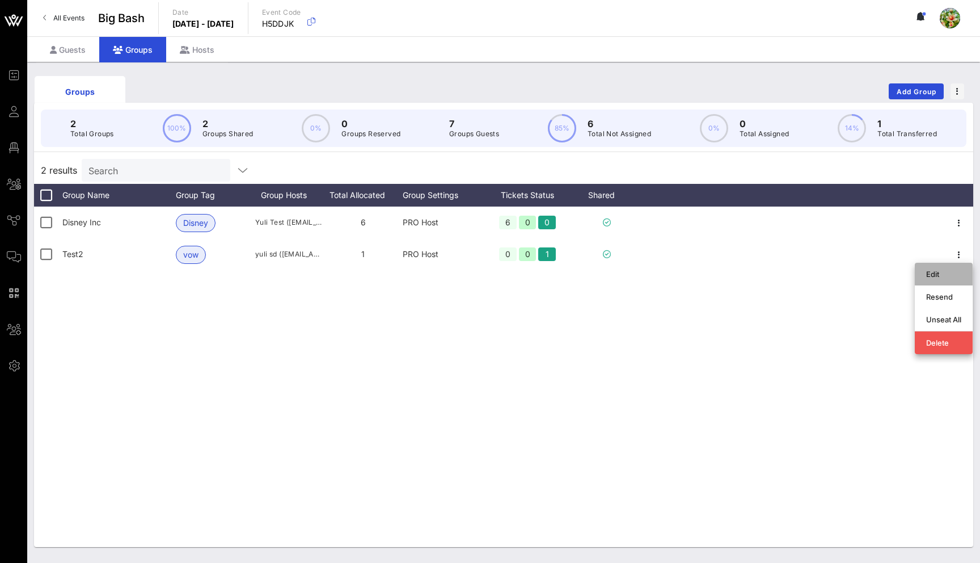
click at [951, 265] on div "Edit" at bounding box center [943, 274] width 35 height 18
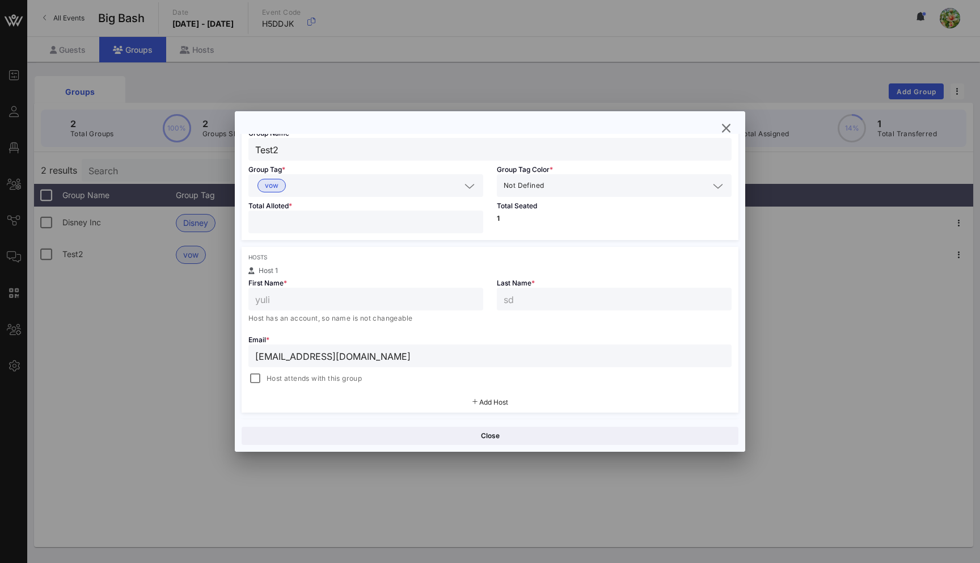
scroll to position [75, 0]
click at [282, 357] on input "[EMAIL_ADDRESS][DOMAIN_NAME]" at bounding box center [490, 355] width 470 height 15
type input "[EMAIL_ADDRESS][DOMAIN_NAME]"
click at [600, 441] on button "Save" at bounding box center [615, 436] width 246 height 18
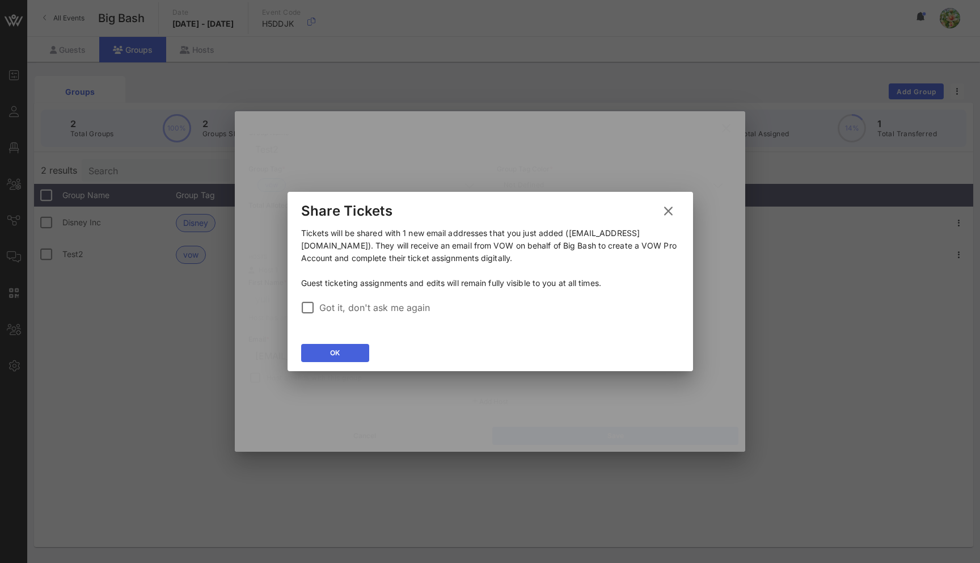
click at [350, 358] on button "OK" at bounding box center [335, 353] width 68 height 18
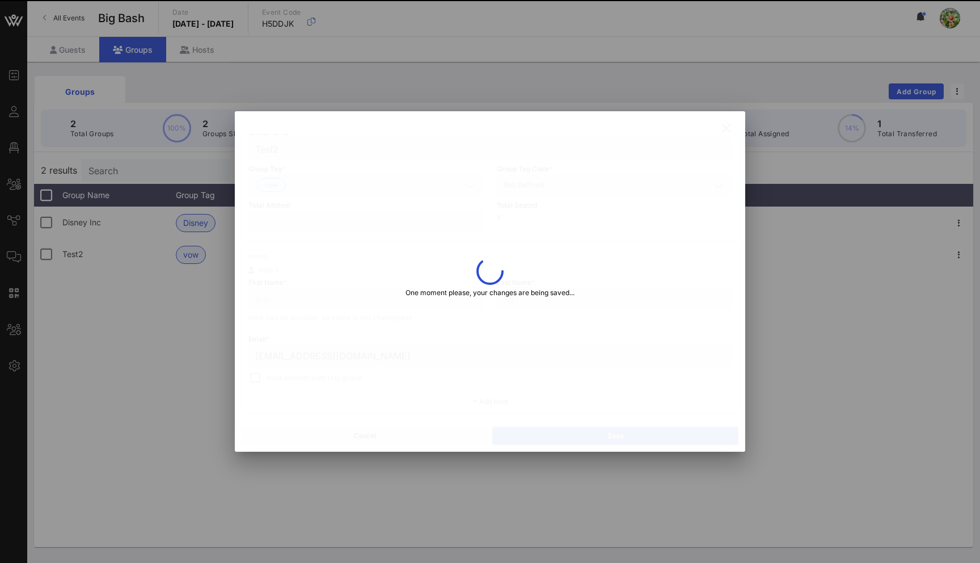
type input "Yuliia"
type input "Drozdenko"
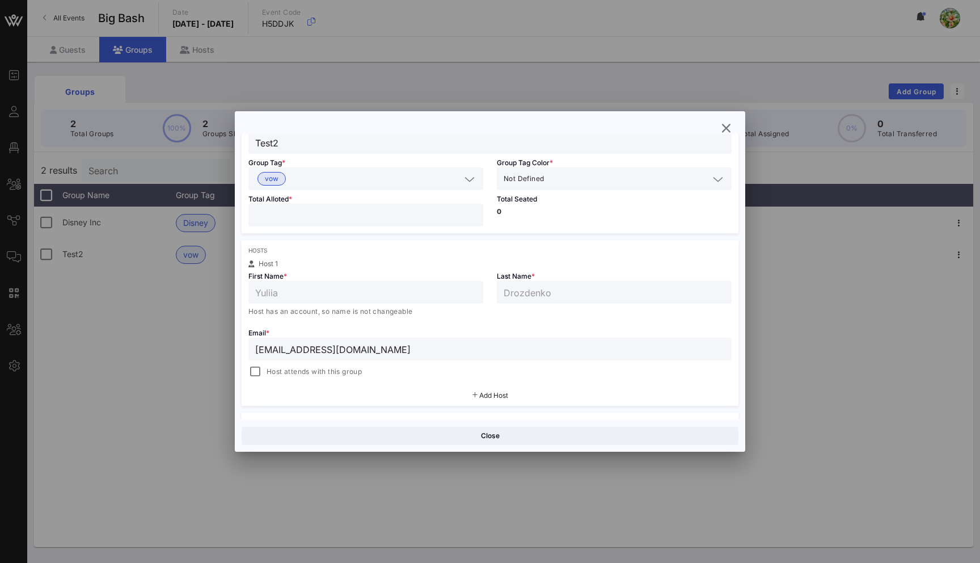
scroll to position [78, 0]
drag, startPoint x: 729, startPoint y: 126, endPoint x: 640, endPoint y: 137, distance: 90.2
click at [729, 126] on icon "button" at bounding box center [726, 128] width 14 height 14
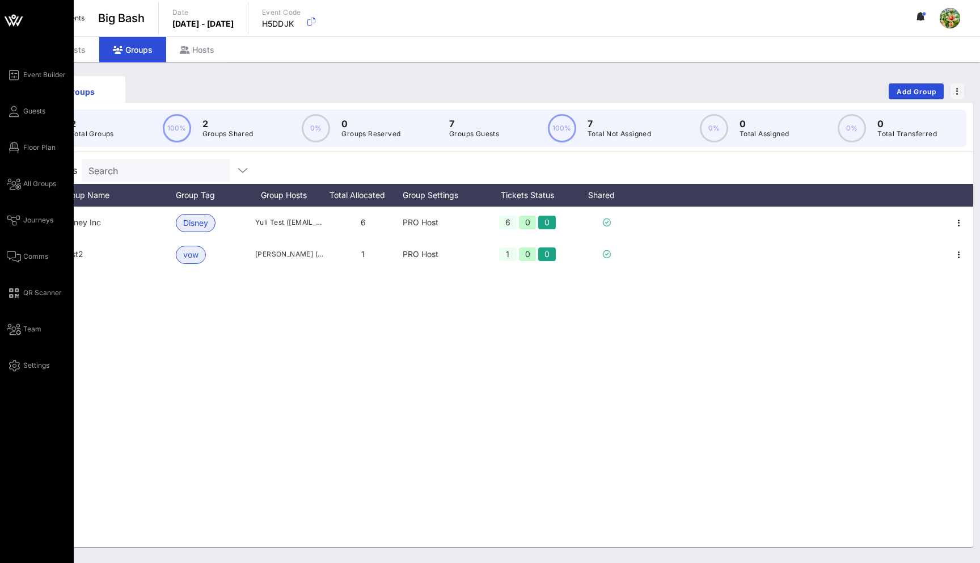
click at [20, 244] on div "Event Builder Guests Floor Plan All Groups Journeys Comms QR Scanner Team Setti…" at bounding box center [40, 220] width 67 height 304
click at [24, 251] on span "Comms" at bounding box center [35, 256] width 25 height 10
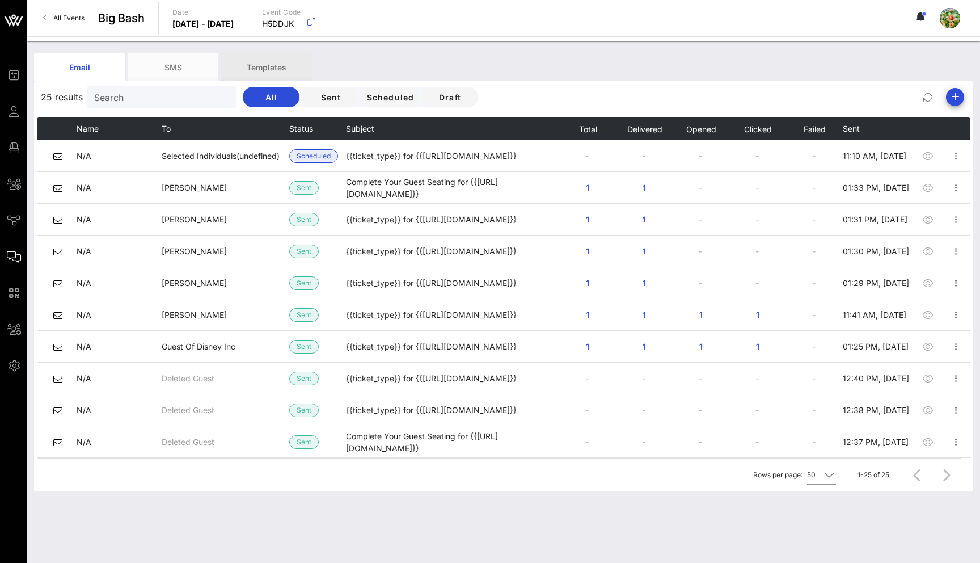
click at [247, 63] on div "Templates" at bounding box center [266, 67] width 91 height 28
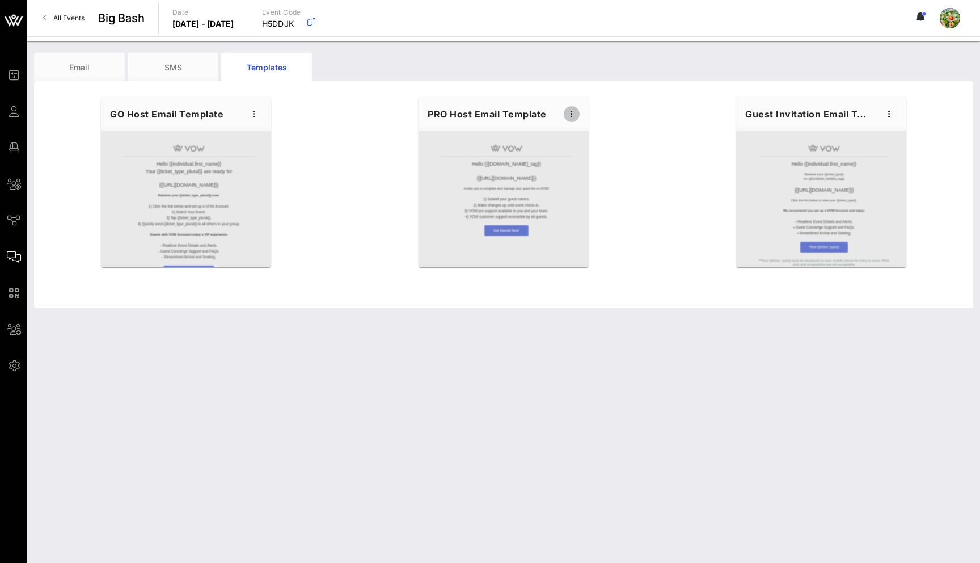
click at [576, 111] on icon "button" at bounding box center [572, 114] width 14 height 14
click at [597, 134] on div "Edit" at bounding box center [589, 133] width 28 height 9
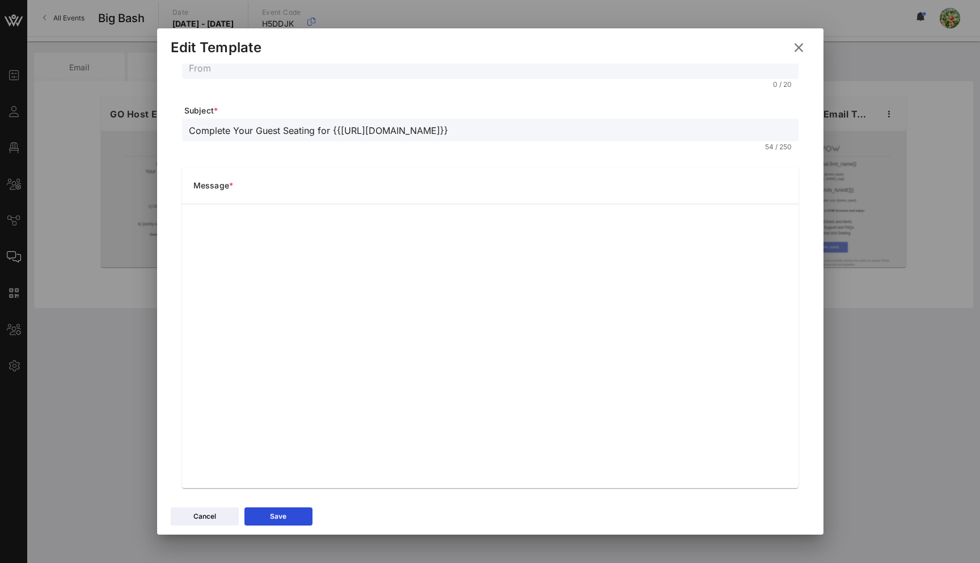
scroll to position [36, 0]
click at [222, 516] on button "Cancel" at bounding box center [205, 516] width 68 height 18
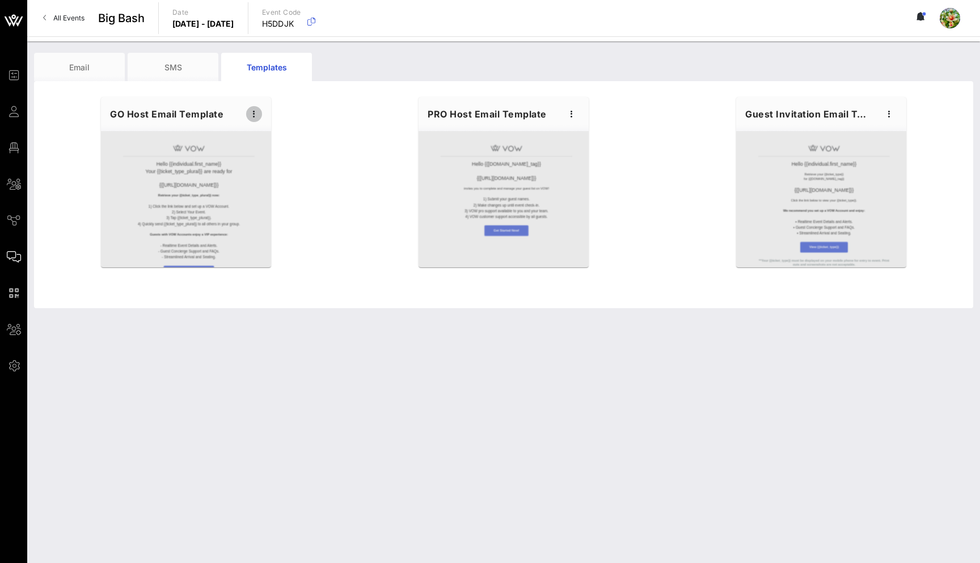
click at [254, 116] on icon "button" at bounding box center [254, 114] width 14 height 14
click at [281, 140] on div "Edit" at bounding box center [271, 133] width 28 height 18
type input "Your VOW {{ticket_type_plural}} for {{[URL][DOMAIN_NAME]}} are Ready!"
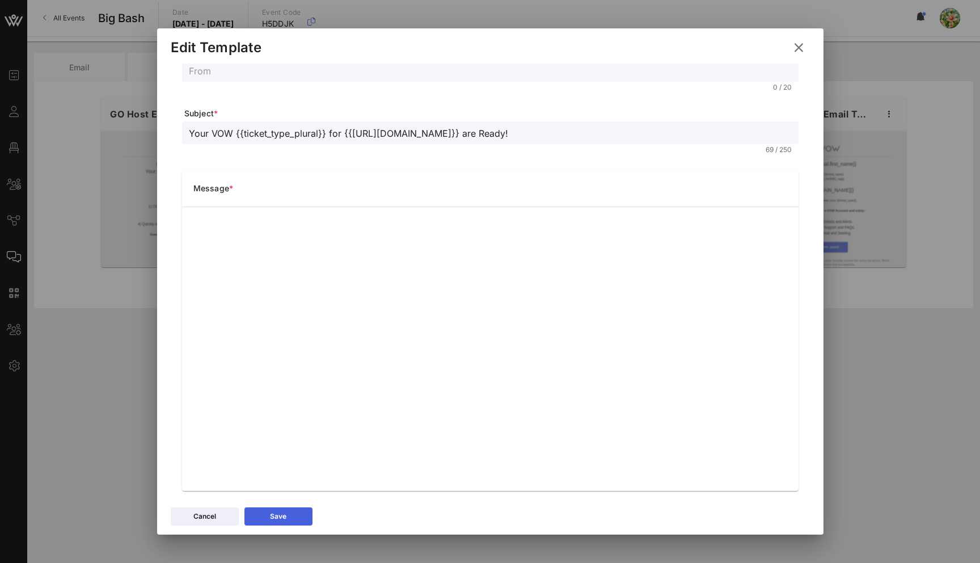
click at [275, 518] on icon at bounding box center [279, 516] width 8 height 7
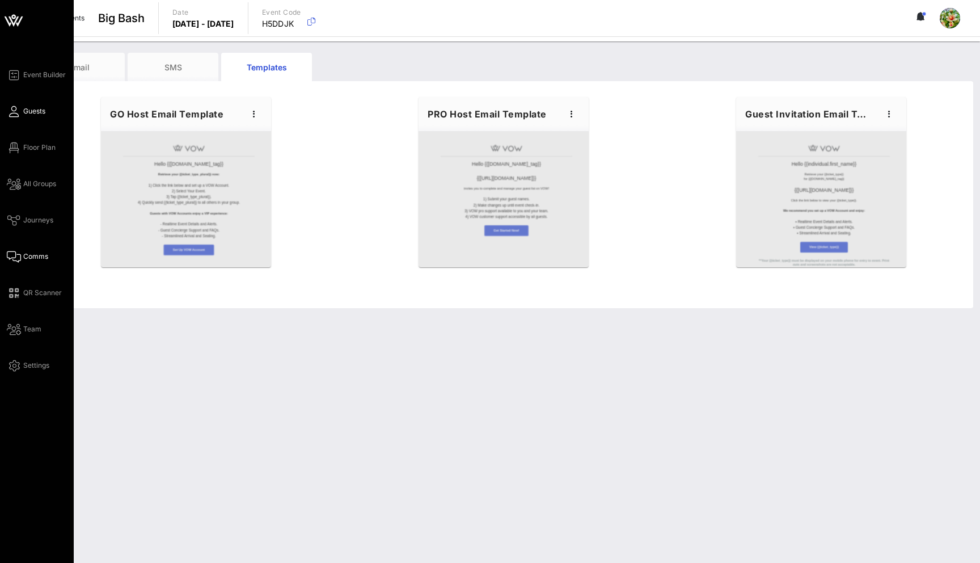
click at [36, 109] on span "Guests" at bounding box center [34, 111] width 22 height 10
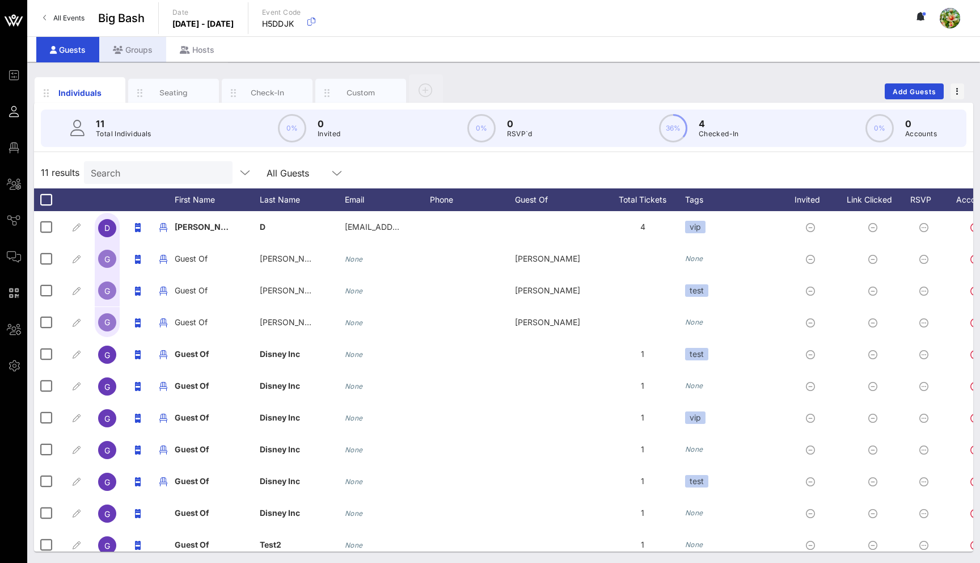
click at [139, 48] on div "Groups" at bounding box center [132, 50] width 67 height 26
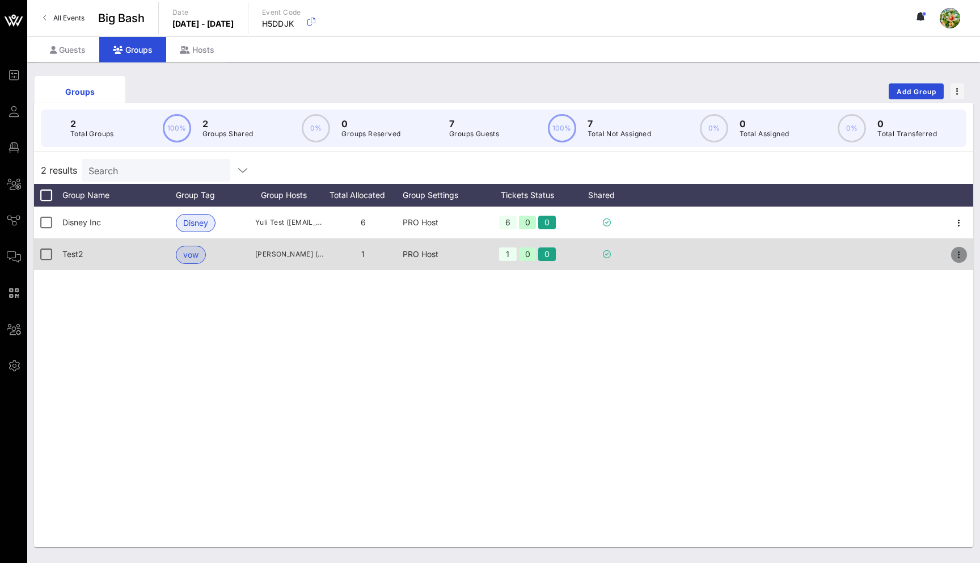
click at [959, 253] on icon "button" at bounding box center [959, 255] width 14 height 14
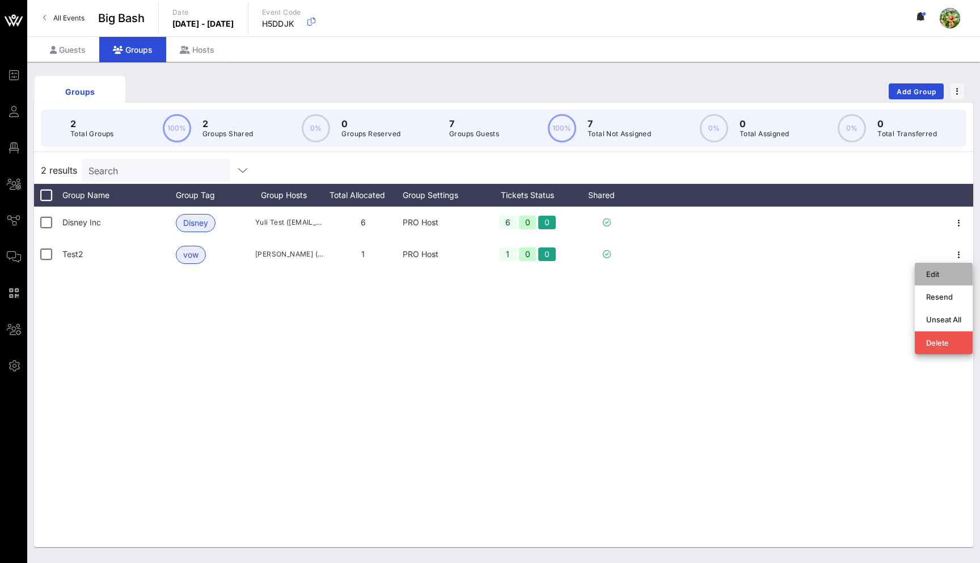
click at [944, 278] on div "Edit" at bounding box center [943, 273] width 35 height 9
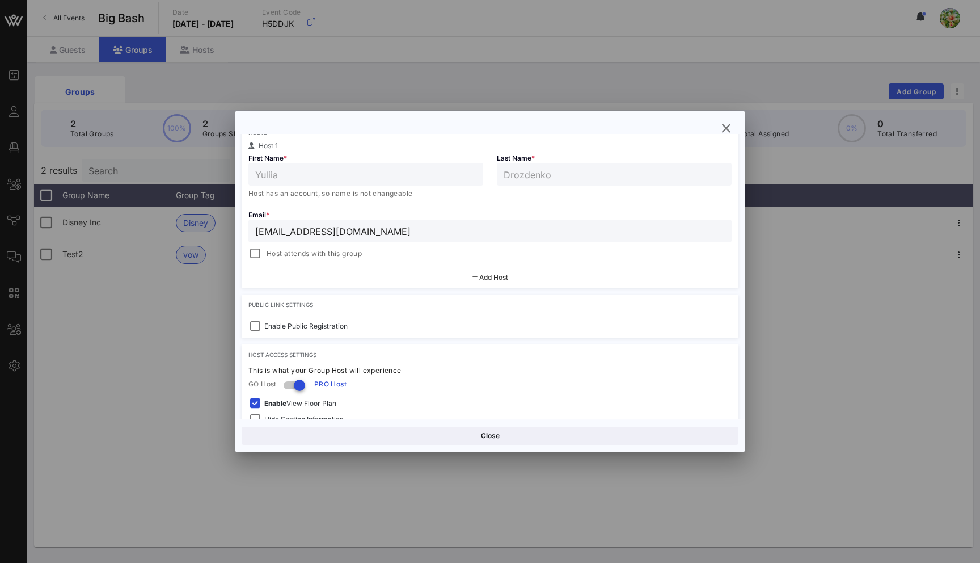
scroll to position [221, 0]
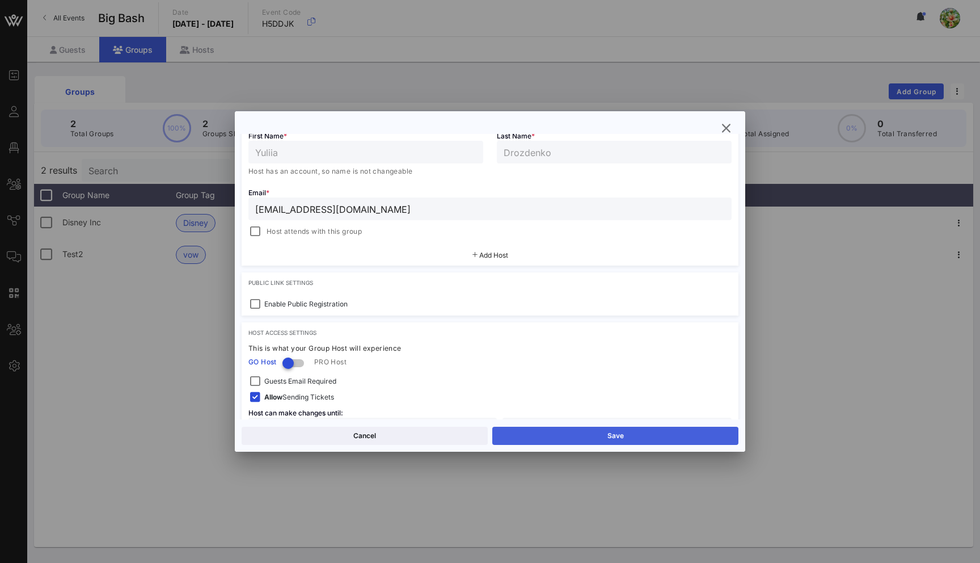
click at [575, 438] on button "Save" at bounding box center [615, 436] width 246 height 18
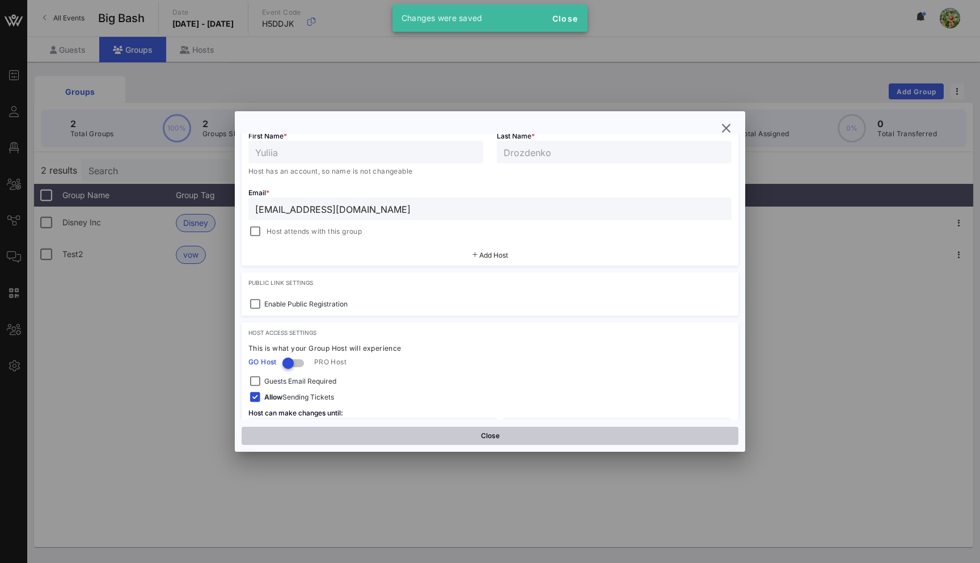
click at [530, 440] on button "Close" at bounding box center [490, 436] width 497 height 18
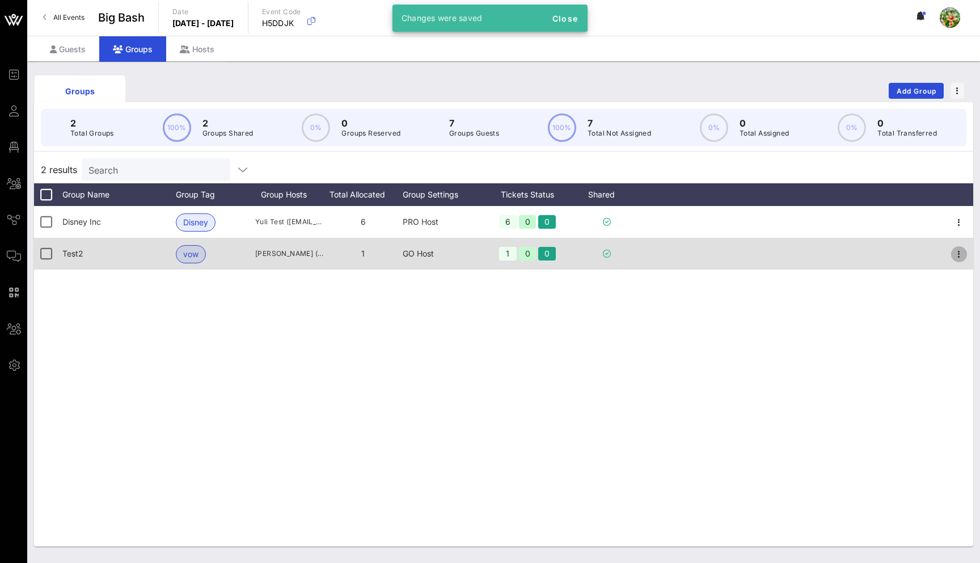
scroll to position [2, 0]
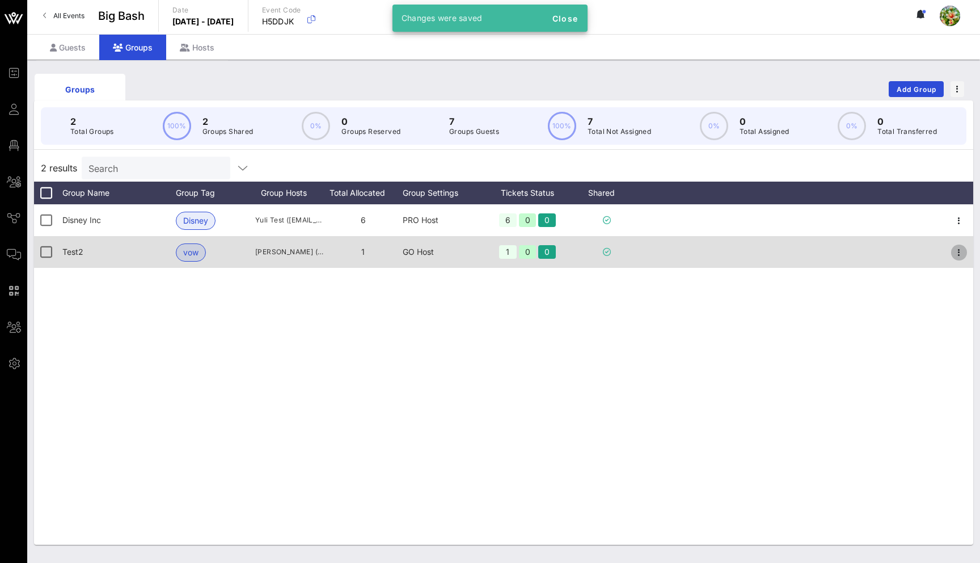
click at [958, 250] on icon "button" at bounding box center [959, 253] width 14 height 14
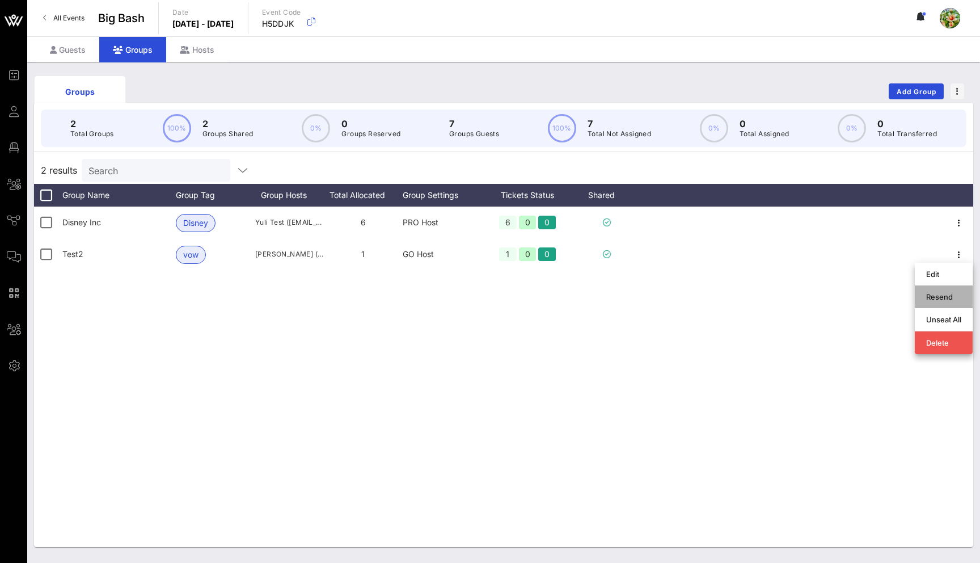
click at [956, 293] on div "Resend" at bounding box center [943, 296] width 35 height 9
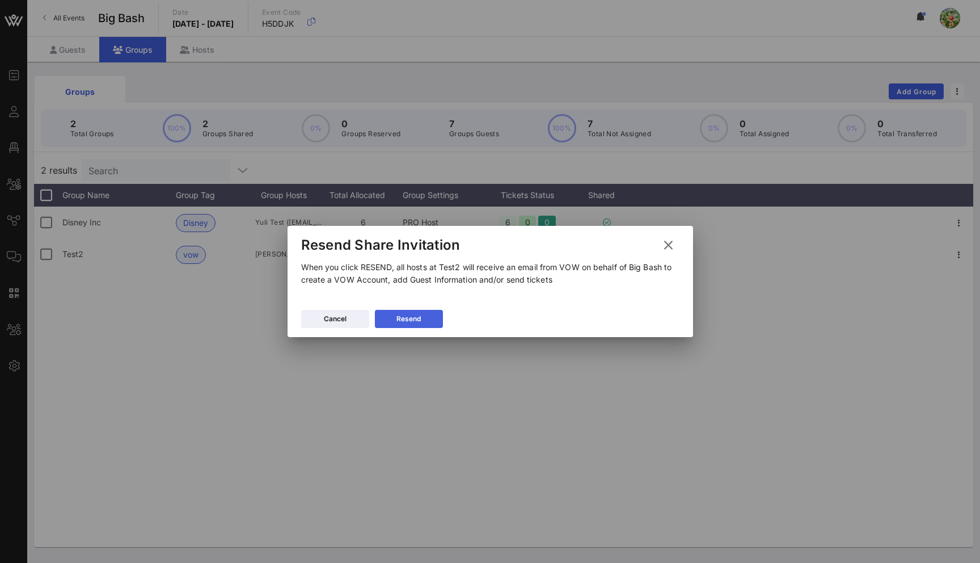
click at [421, 314] on button "Resend" at bounding box center [409, 319] width 68 height 18
